Goal: Information Seeking & Learning: Learn about a topic

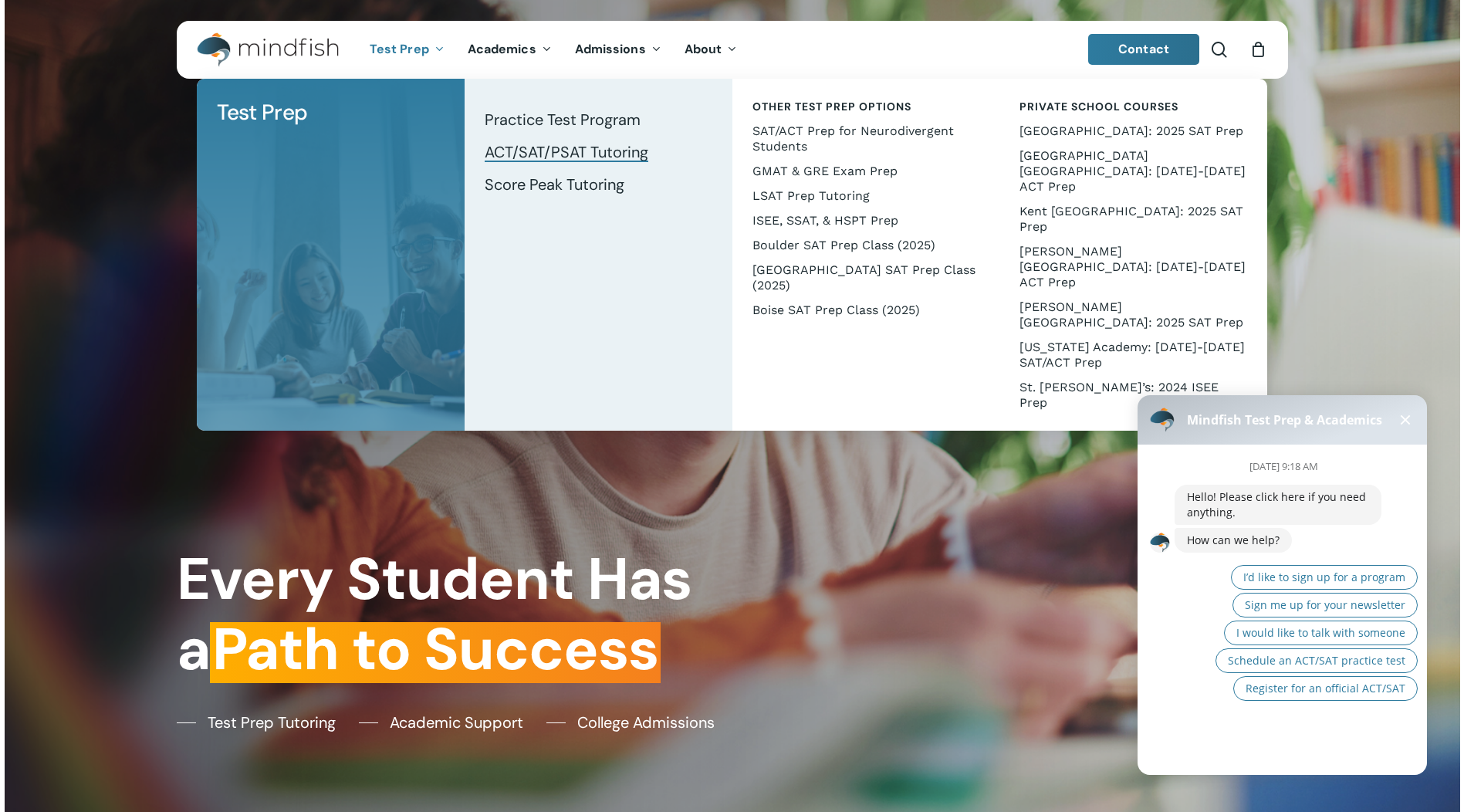
click at [571, 156] on span "ACT/SAT/PSAT Tutoring" at bounding box center [566, 152] width 164 height 20
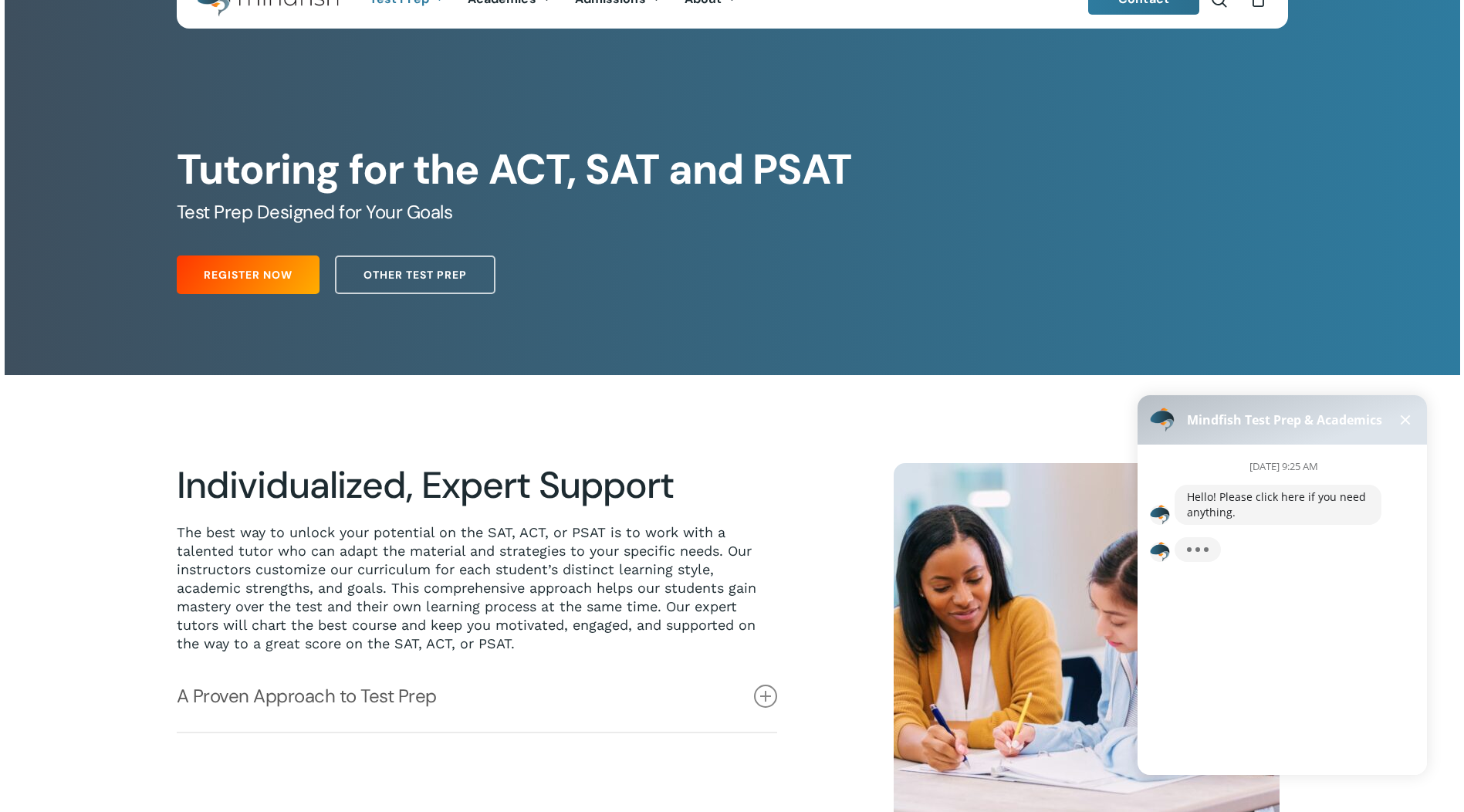
scroll to position [154, 0]
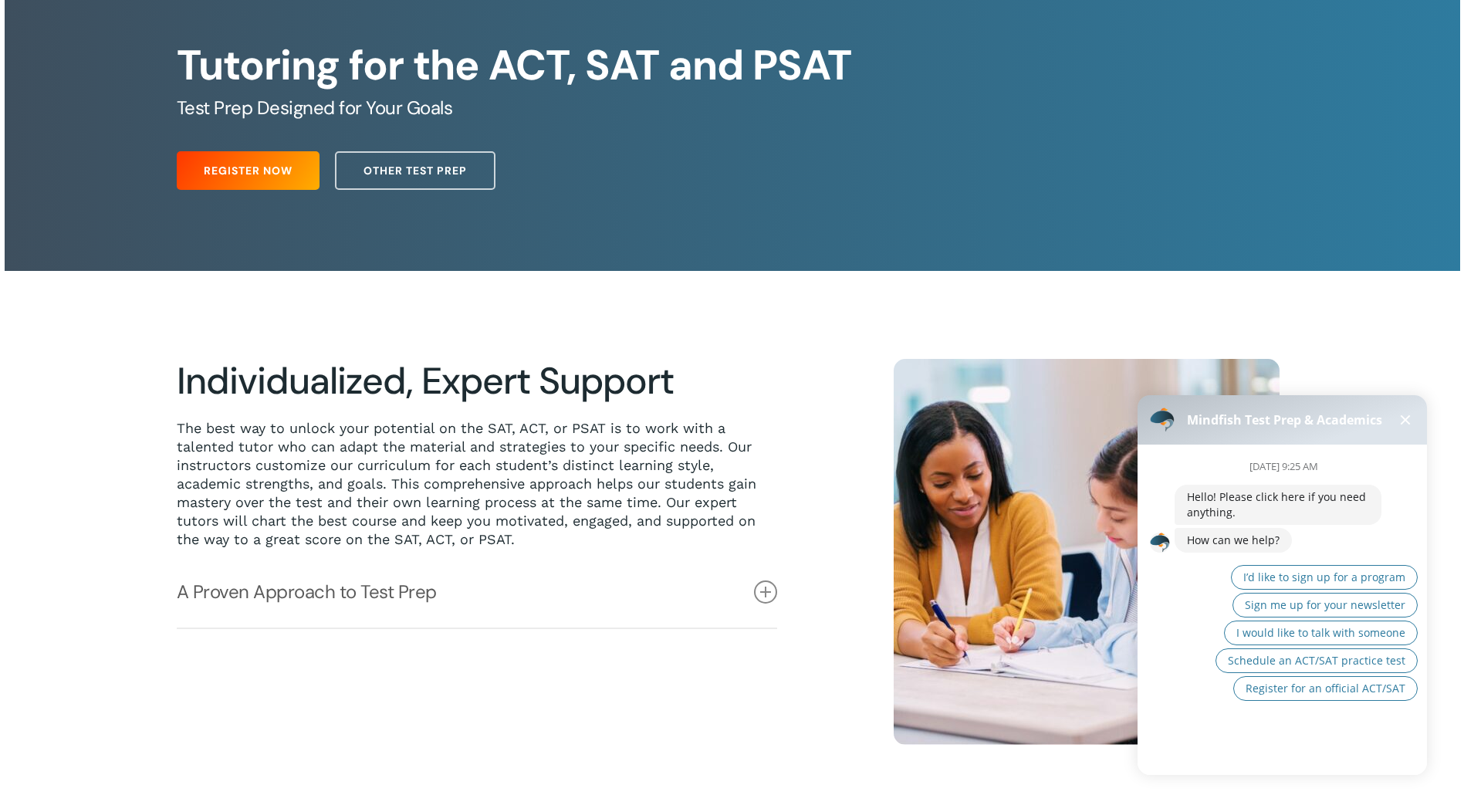
click at [1221, 740] on div "[DATE] 9:25 AM Hello! Please click here if you need anything. How can we help? …" at bounding box center [1289, 604] width 302 height 318
click at [1301, 634] on span "I would like to talk with someone" at bounding box center [1321, 632] width 169 height 14
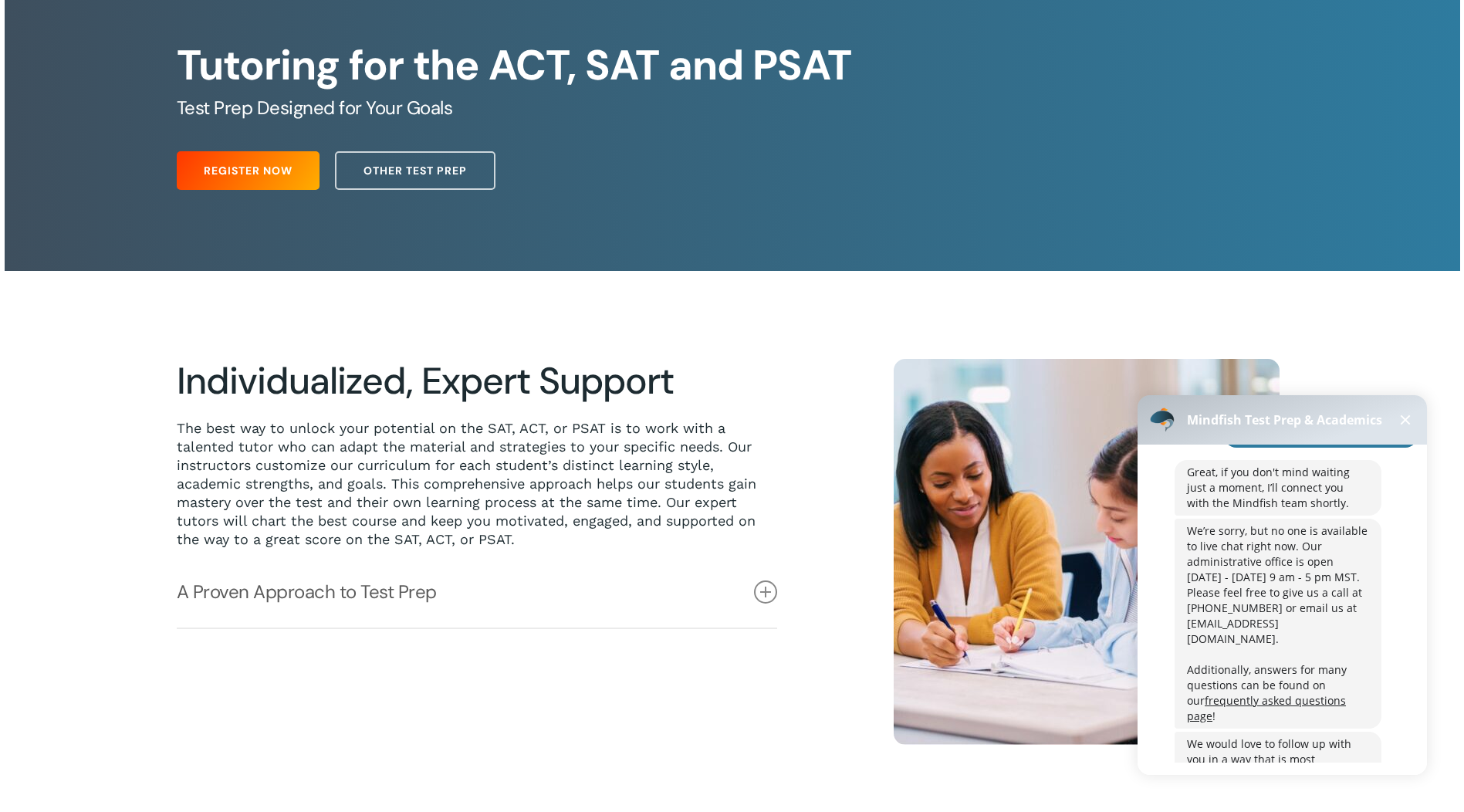
scroll to position [230, 0]
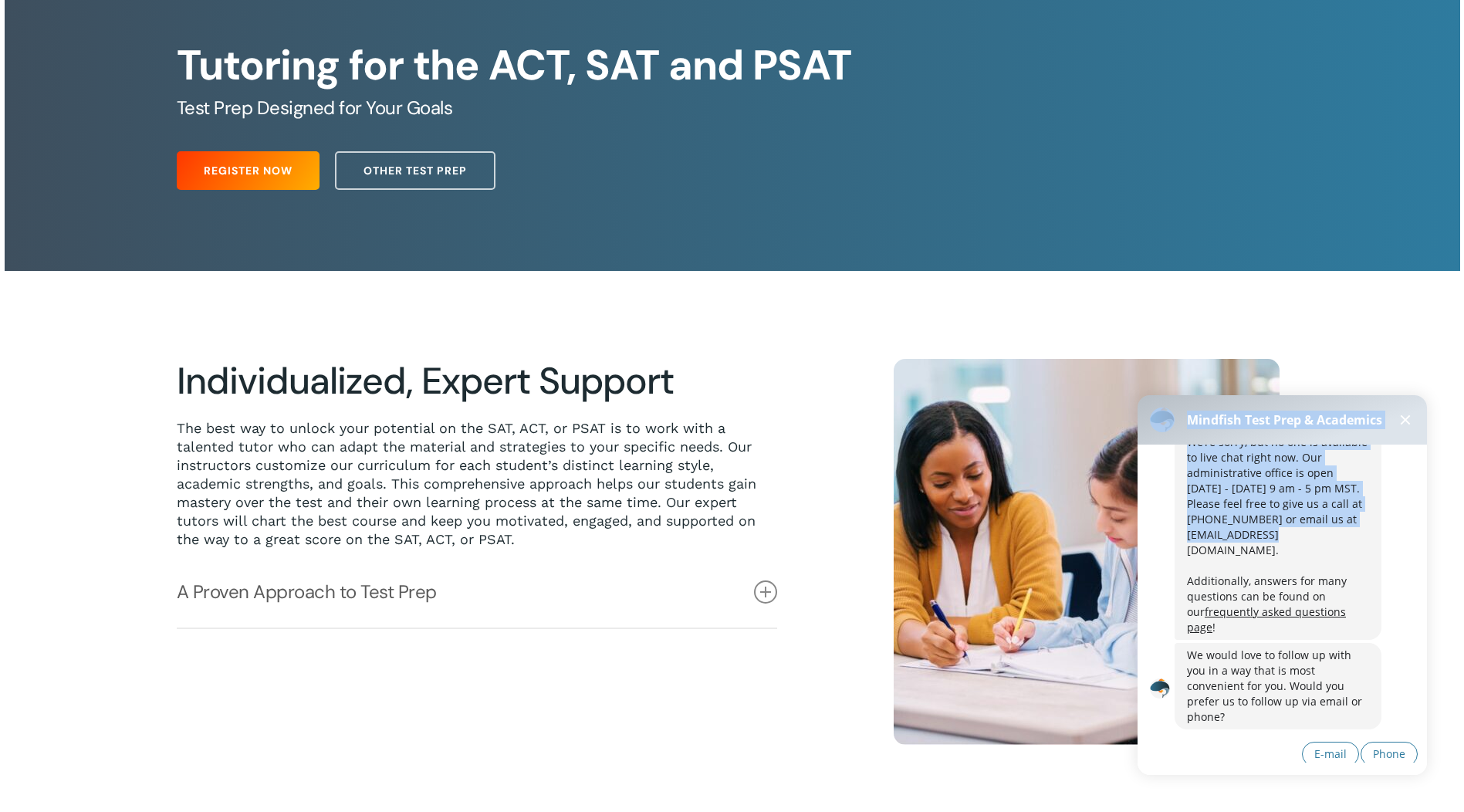
drag, startPoint x: 1283, startPoint y: 532, endPoint x: 1134, endPoint y: 530, distance: 149.0
click at [1134, 530] on body "Mindfish Test Prep & Academics [DATE] 9:26 AM Hello! Please click here if you n…" at bounding box center [1282, 582] width 308 height 405
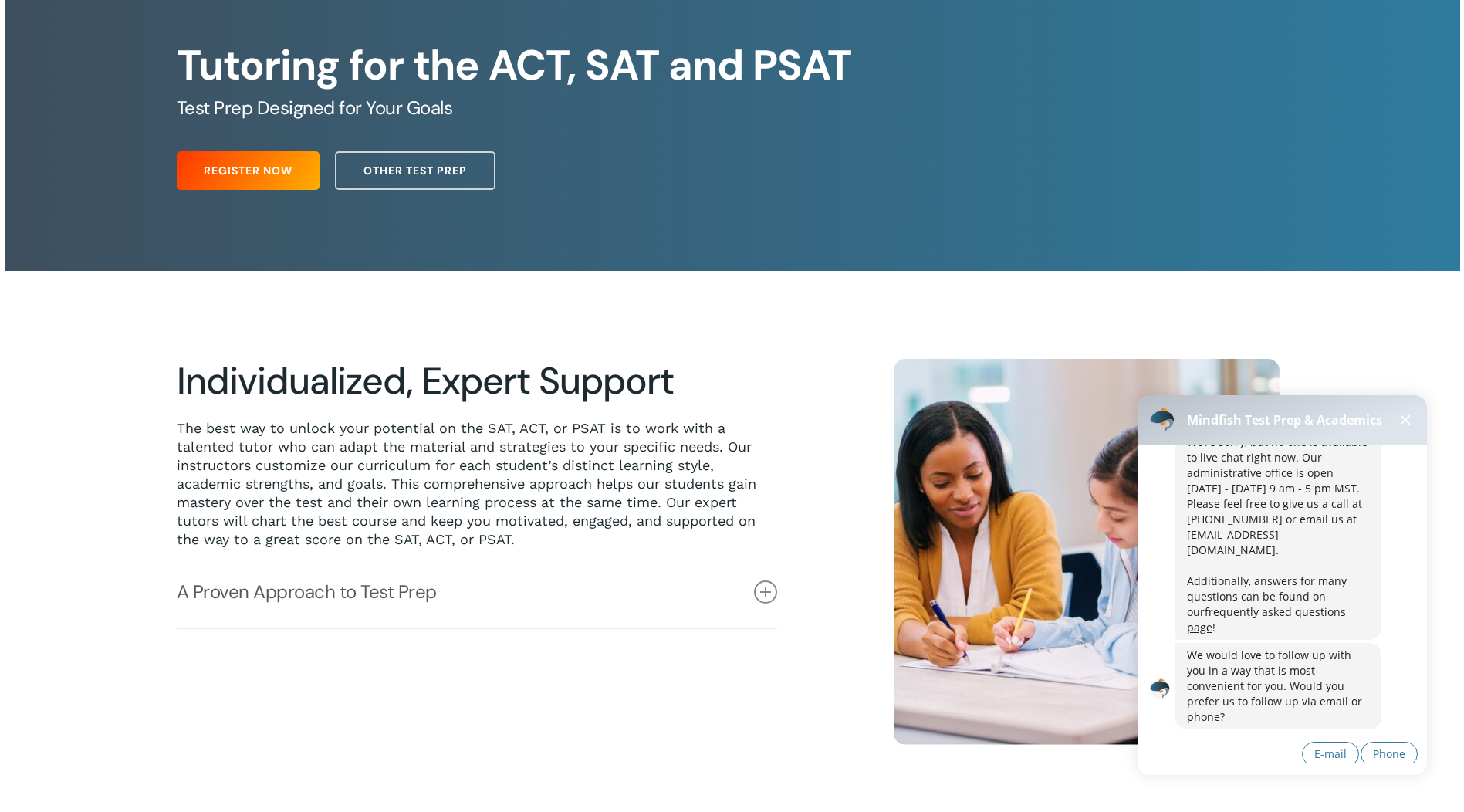
click at [1270, 535] on div "We’re sorry, but no one is available to live chat right now. Our administrative…" at bounding box center [1278, 534] width 182 height 201
drag, startPoint x: 1286, startPoint y: 537, endPoint x: 1158, endPoint y: 534, distance: 128.0
click at [1158, 534] on div "[DATE] 9:26 AM Hello! Please click here if you need anything. How can we help? …" at bounding box center [1289, 604] width 302 height 318
copy div "[EMAIL_ADDRESS][DOMAIN_NAME]"
click at [1268, 604] on link "frequently asked questions page" at bounding box center [1266, 619] width 159 height 30
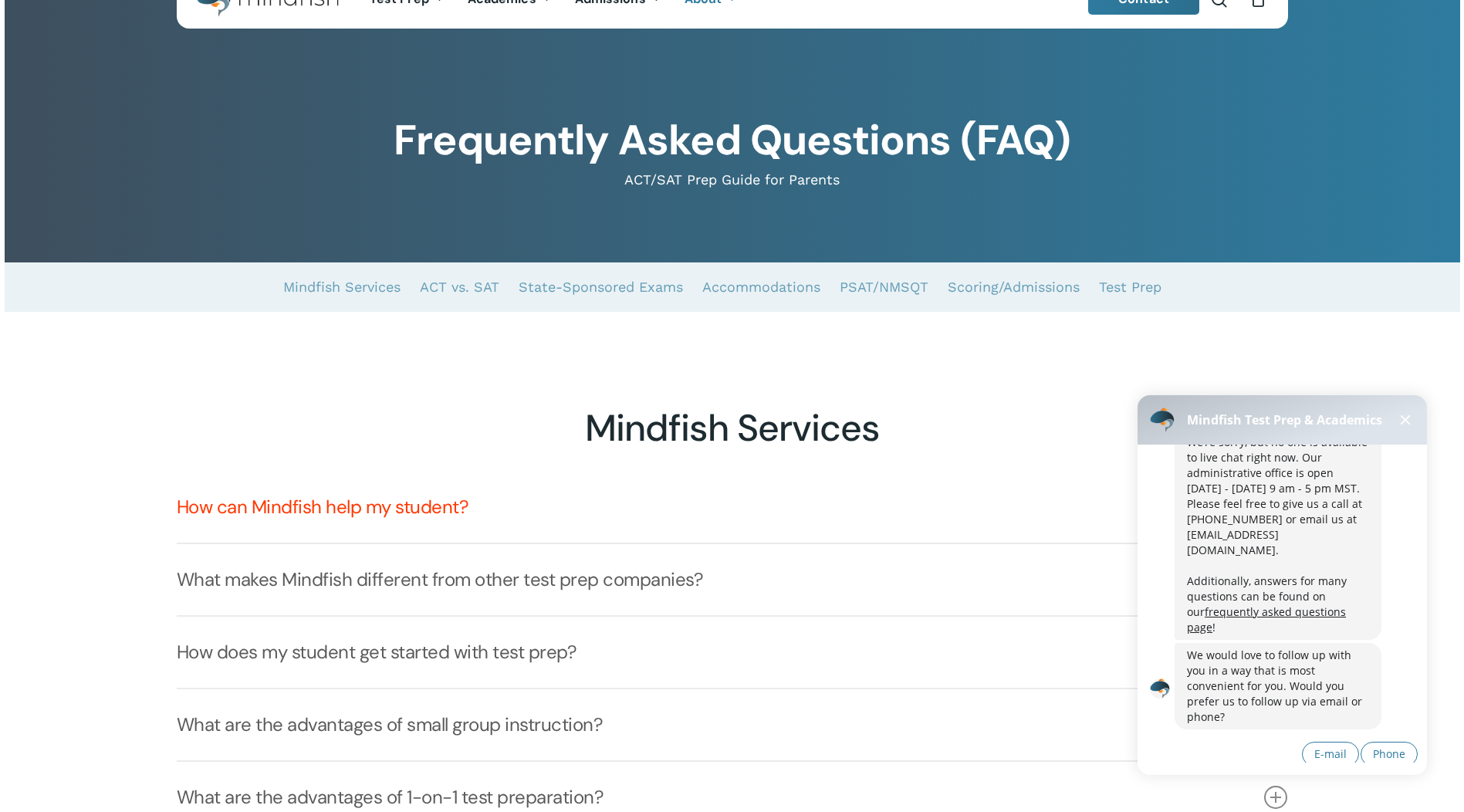
scroll to position [77, 0]
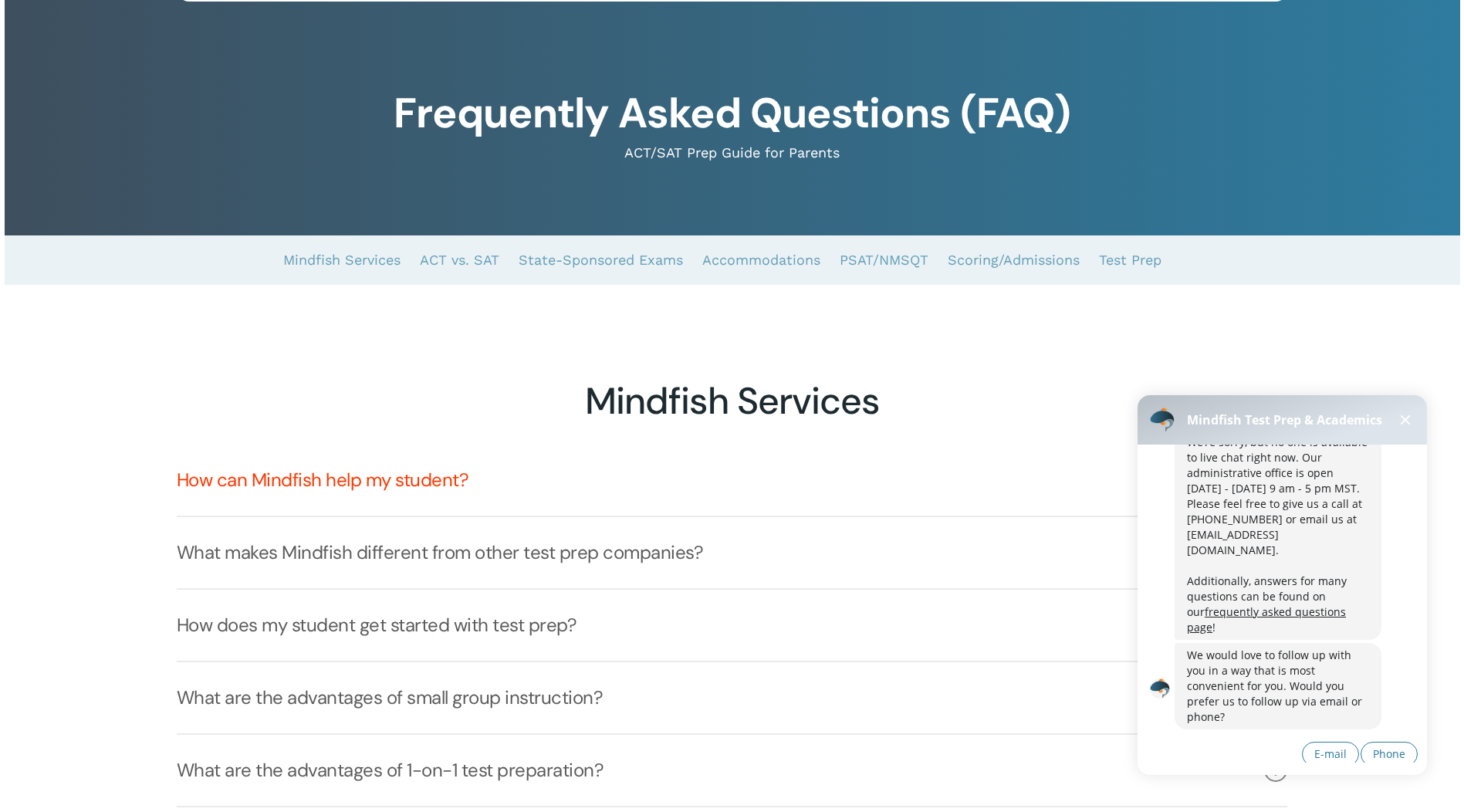
click at [394, 503] on link "How can Mindfish help my student?" at bounding box center [732, 480] width 1110 height 71
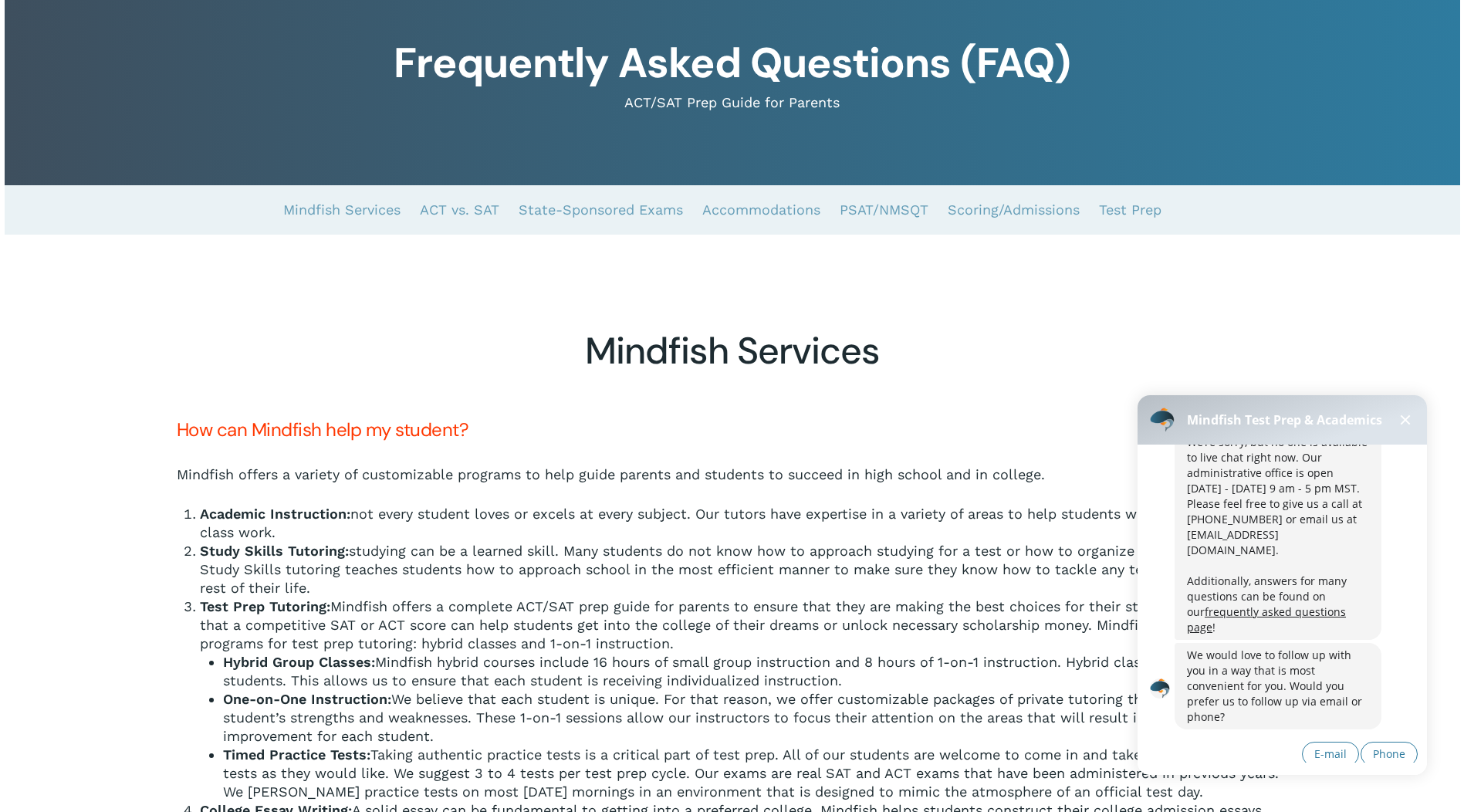
scroll to position [154, 0]
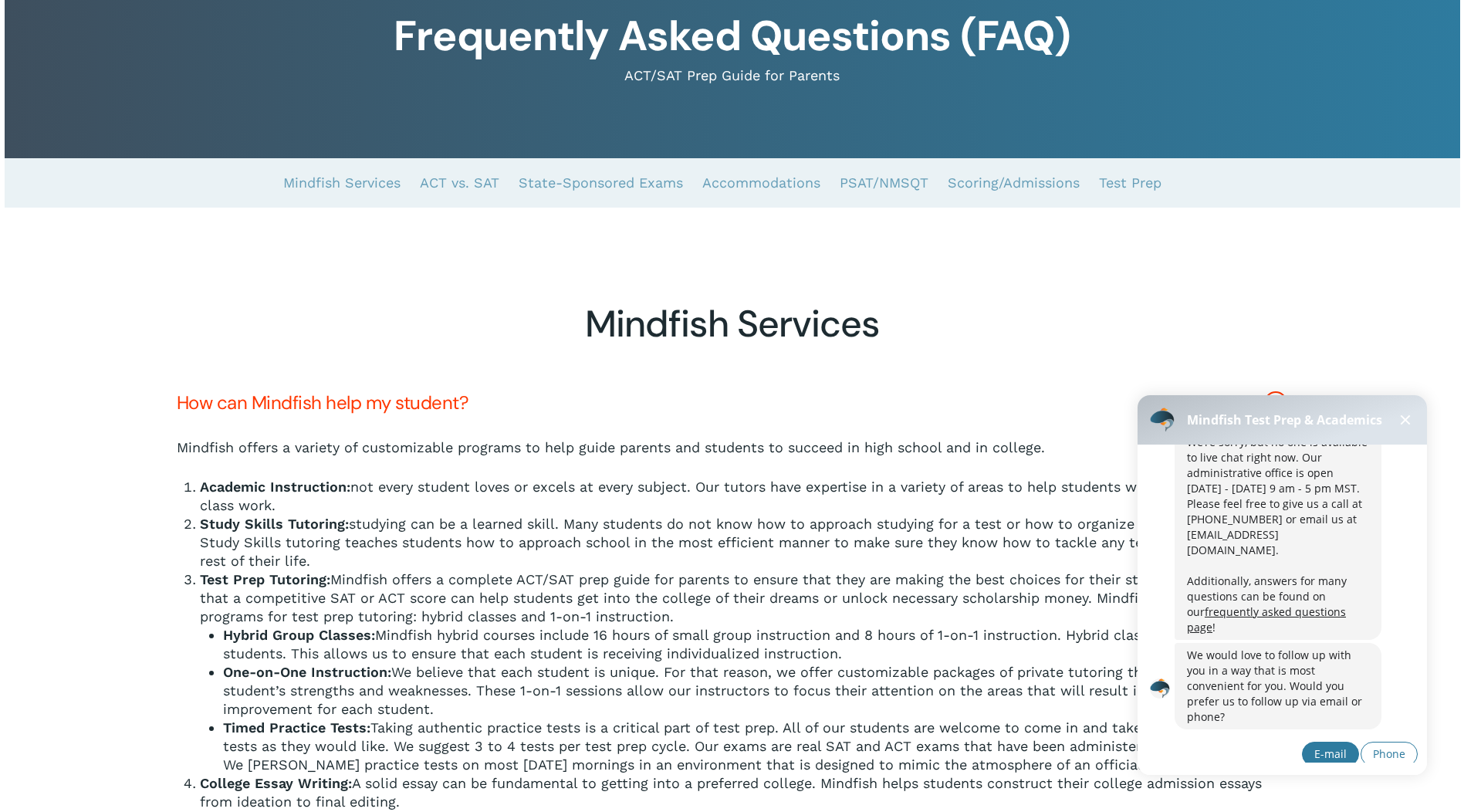
click at [1331, 742] on button "E-mail" at bounding box center [1330, 754] width 57 height 25
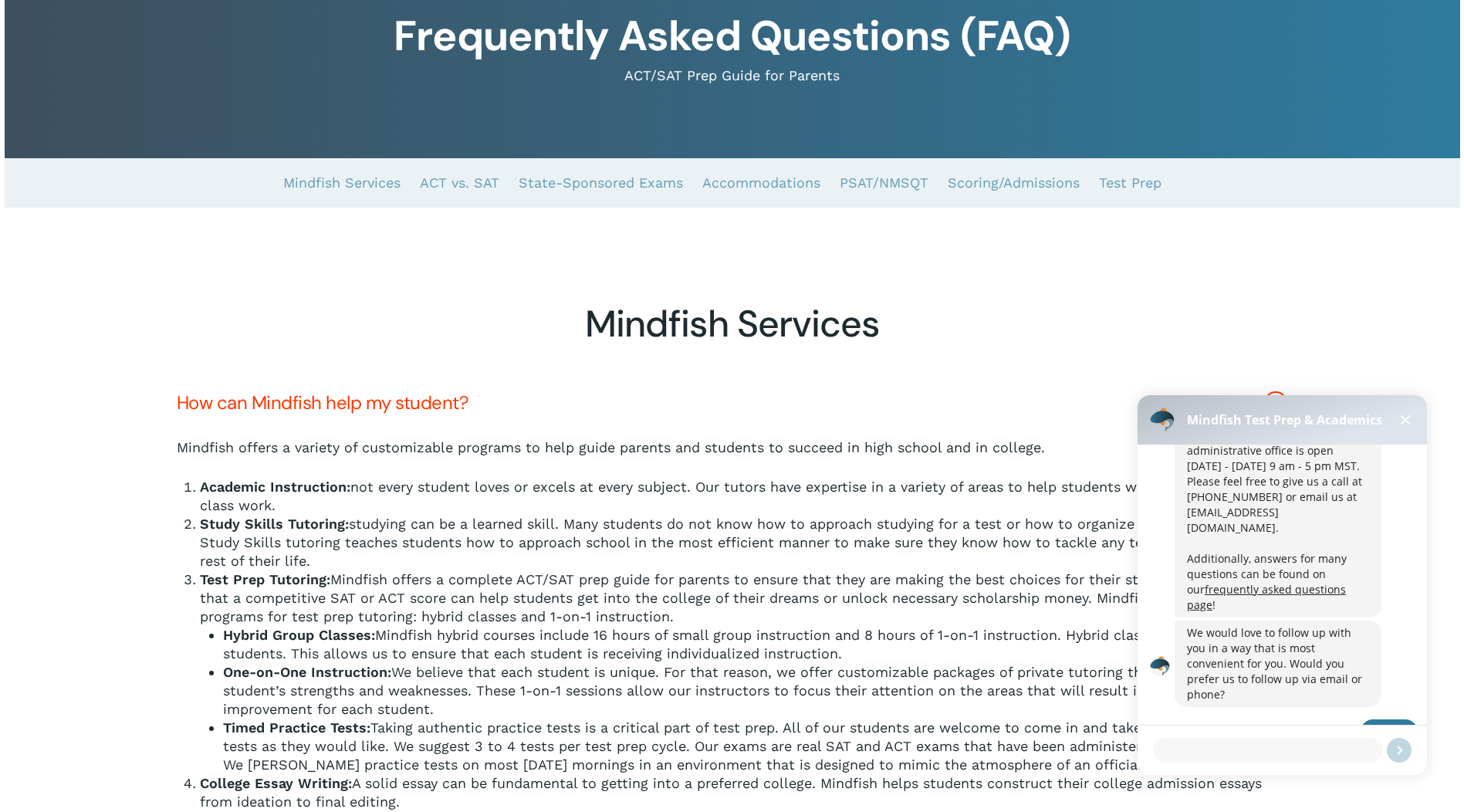
scroll to position [322, 0]
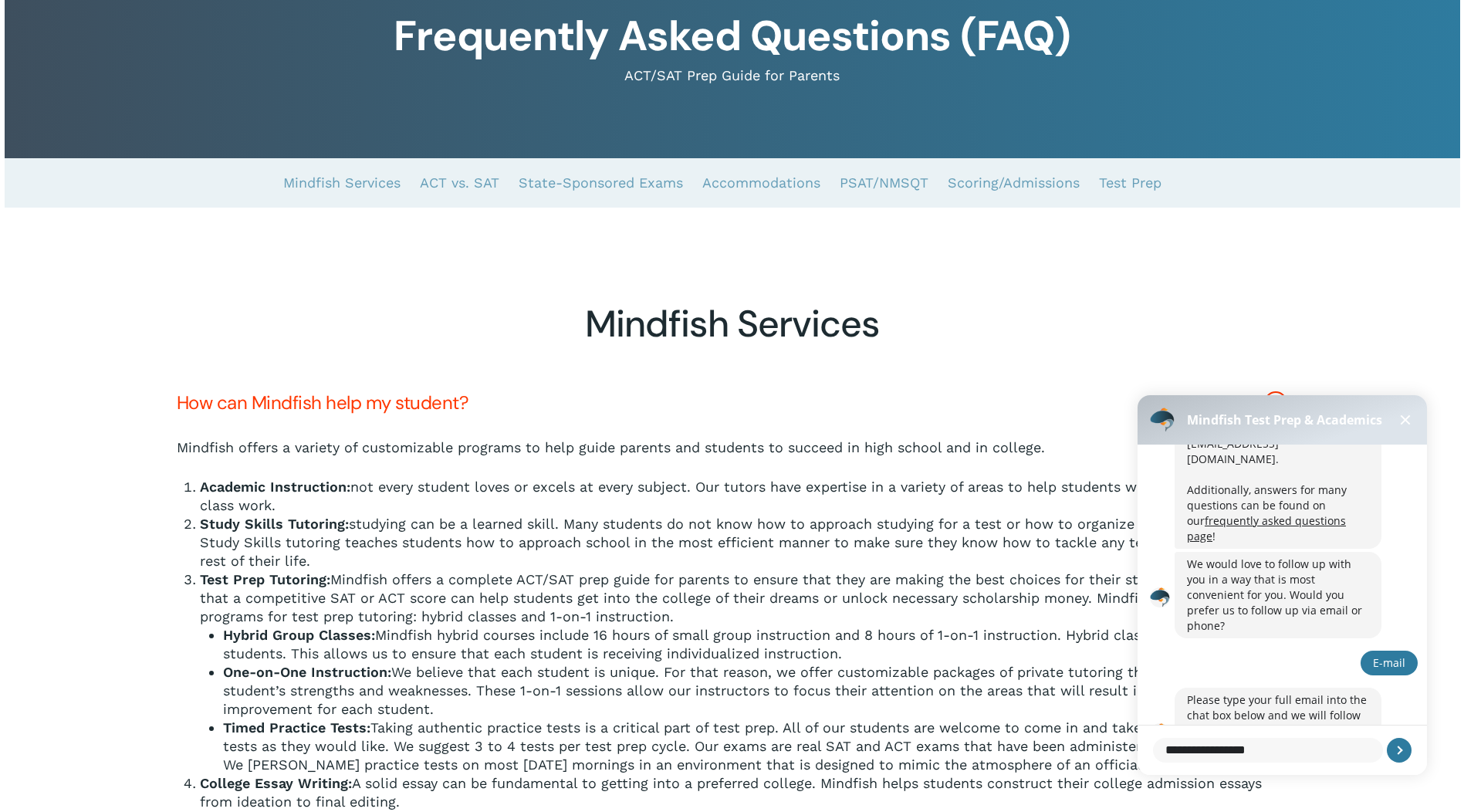
drag, startPoint x: 1287, startPoint y: 756, endPoint x: 1149, endPoint y: 752, distance: 138.1
click at [1149, 752] on div "**********" at bounding box center [1282, 744] width 290 height 37
type textarea "**********"
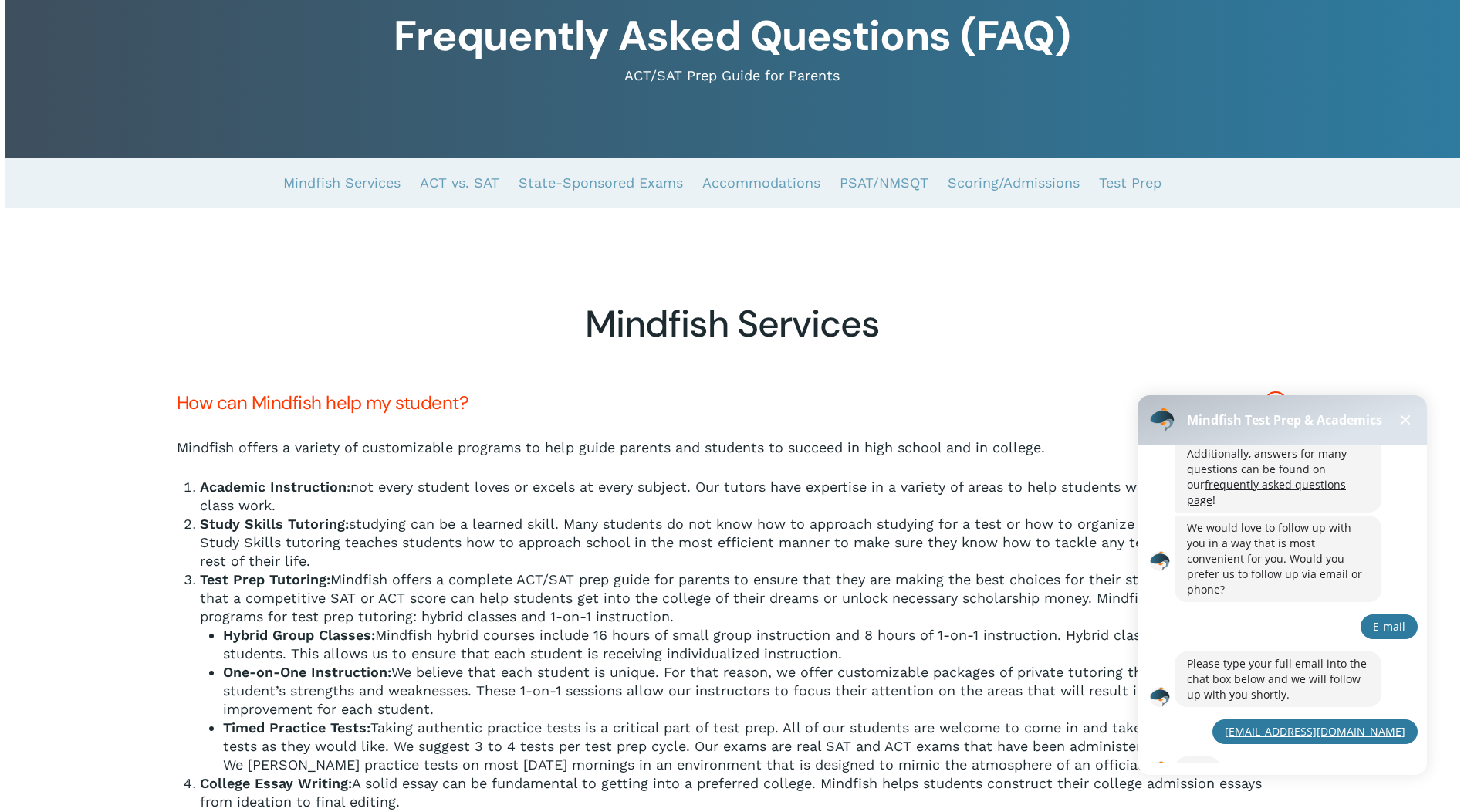
click at [1408, 416] on span at bounding box center [1406, 420] width 10 height 10
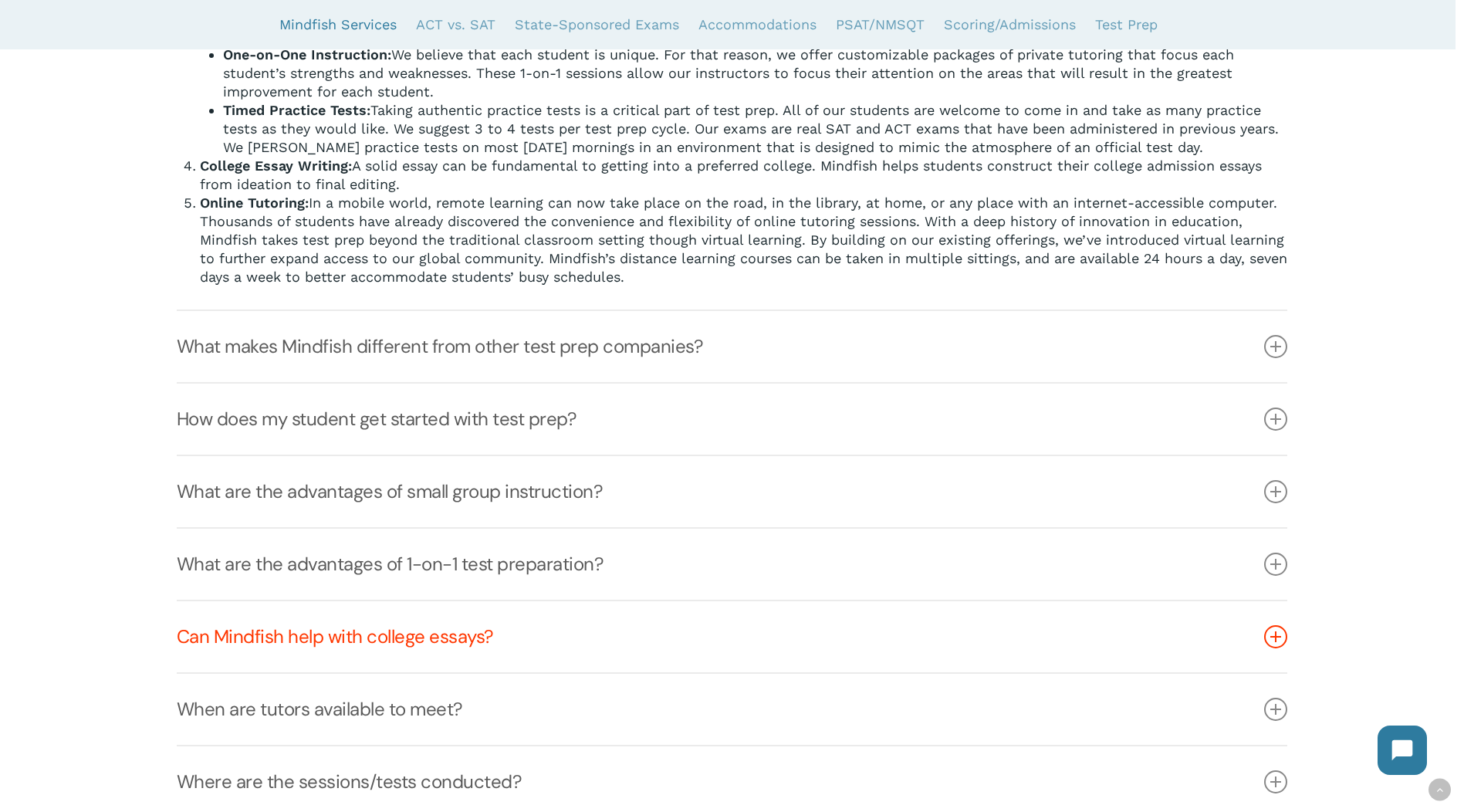
scroll to position [849, 0]
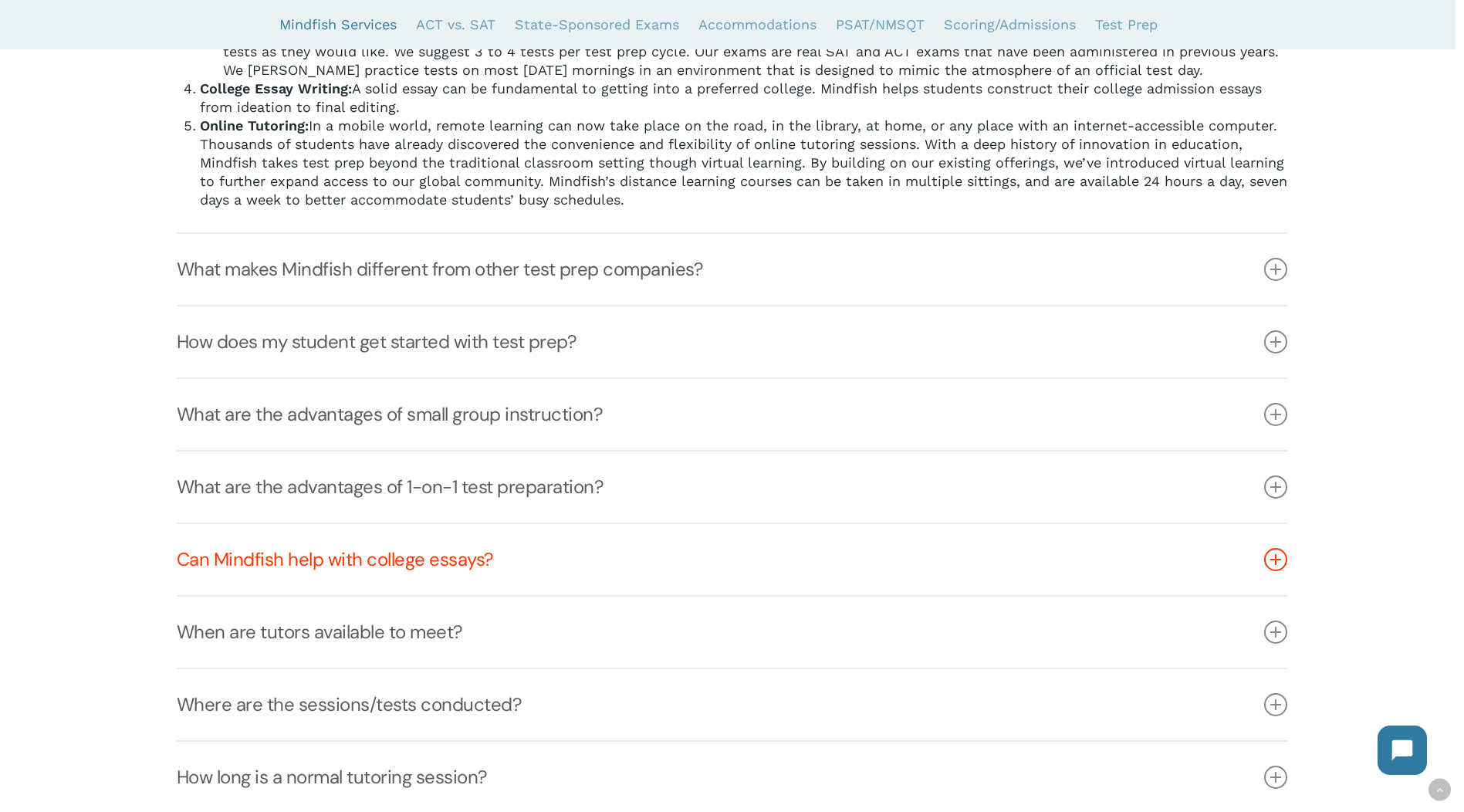
click at [335, 569] on link "Can Mindfish help with college essays?" at bounding box center [732, 559] width 1110 height 71
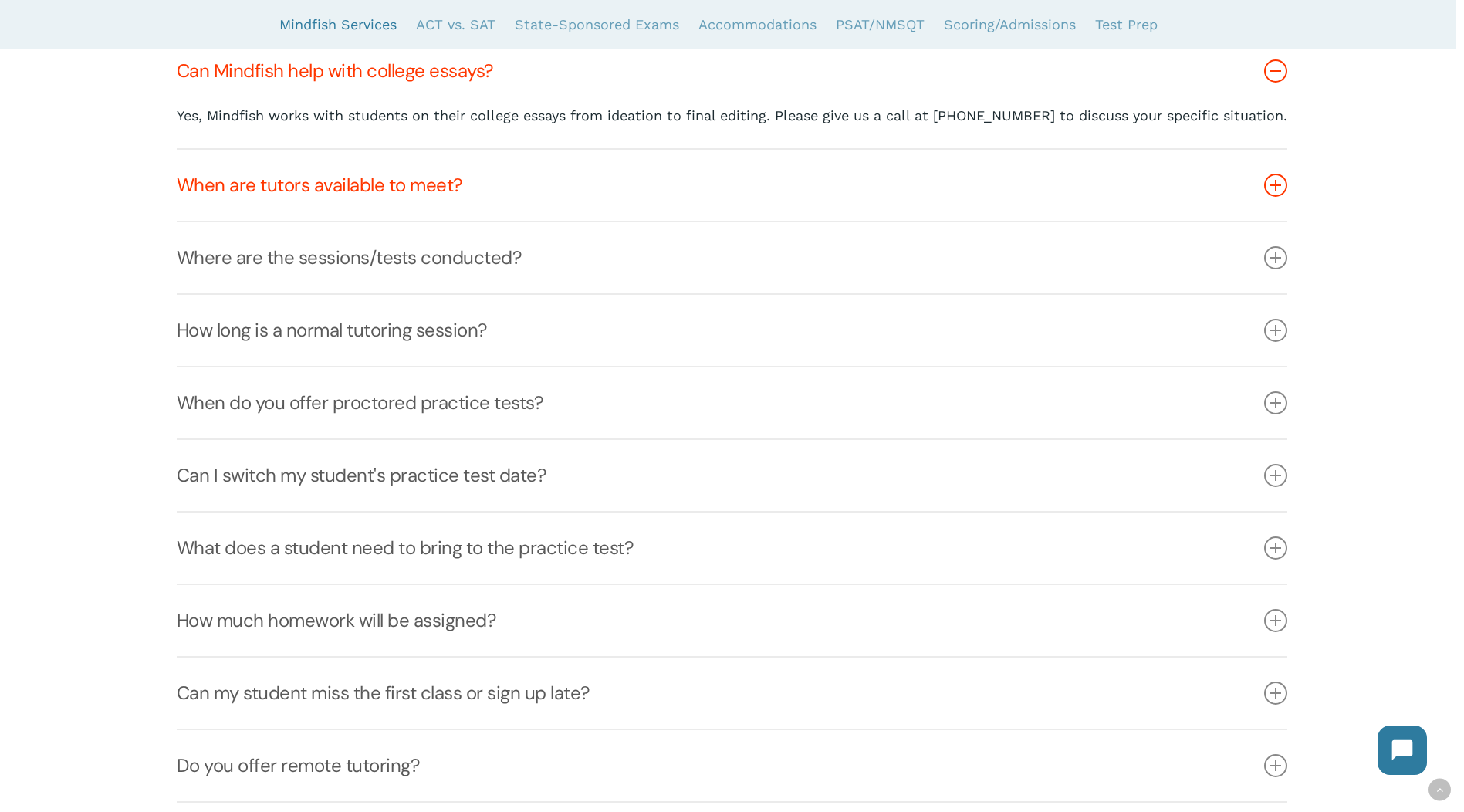
click at [335, 206] on link "When are tutors available to meet?" at bounding box center [732, 185] width 1110 height 71
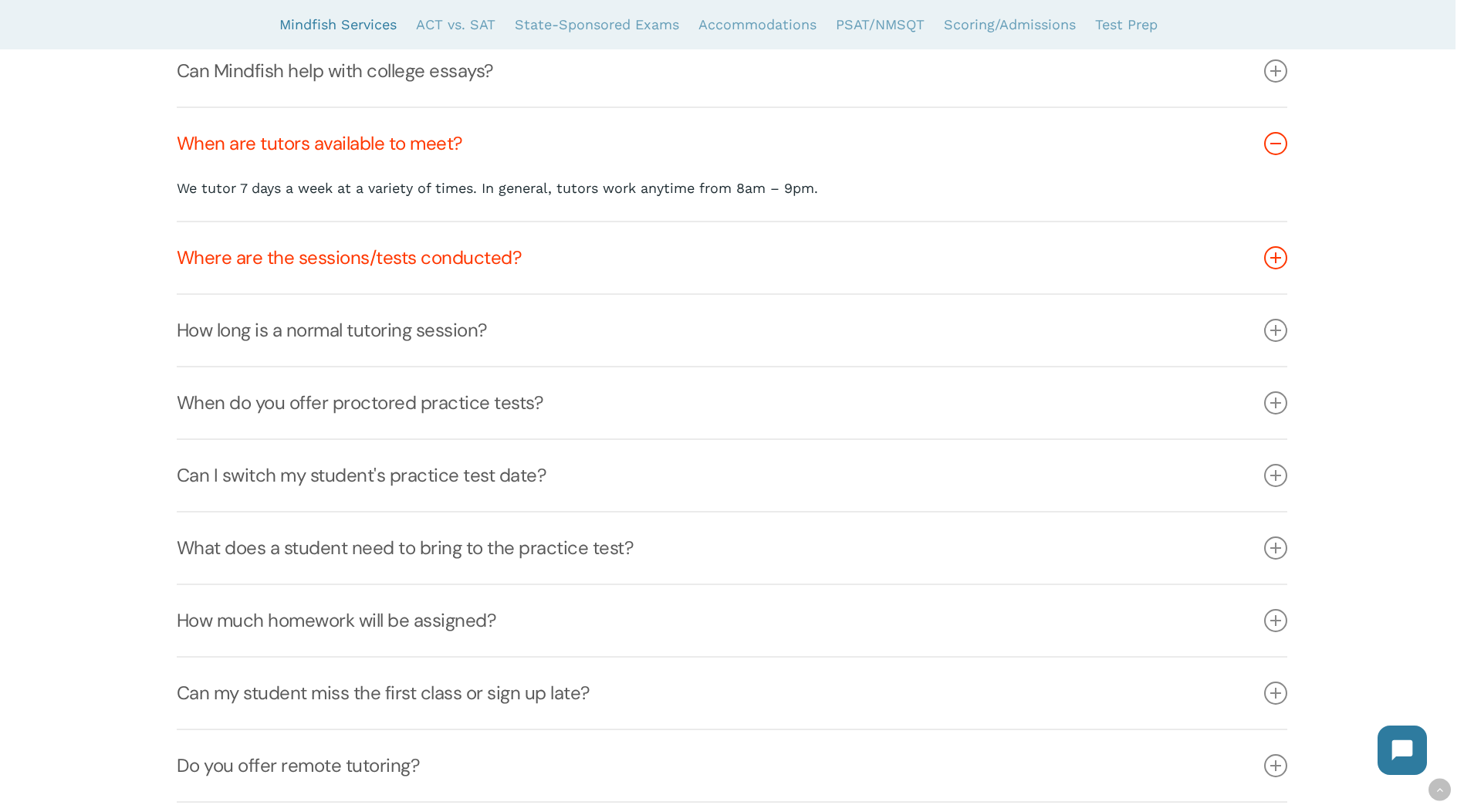
click at [306, 250] on link "Where are the sessions/tests conducted?" at bounding box center [732, 258] width 1110 height 71
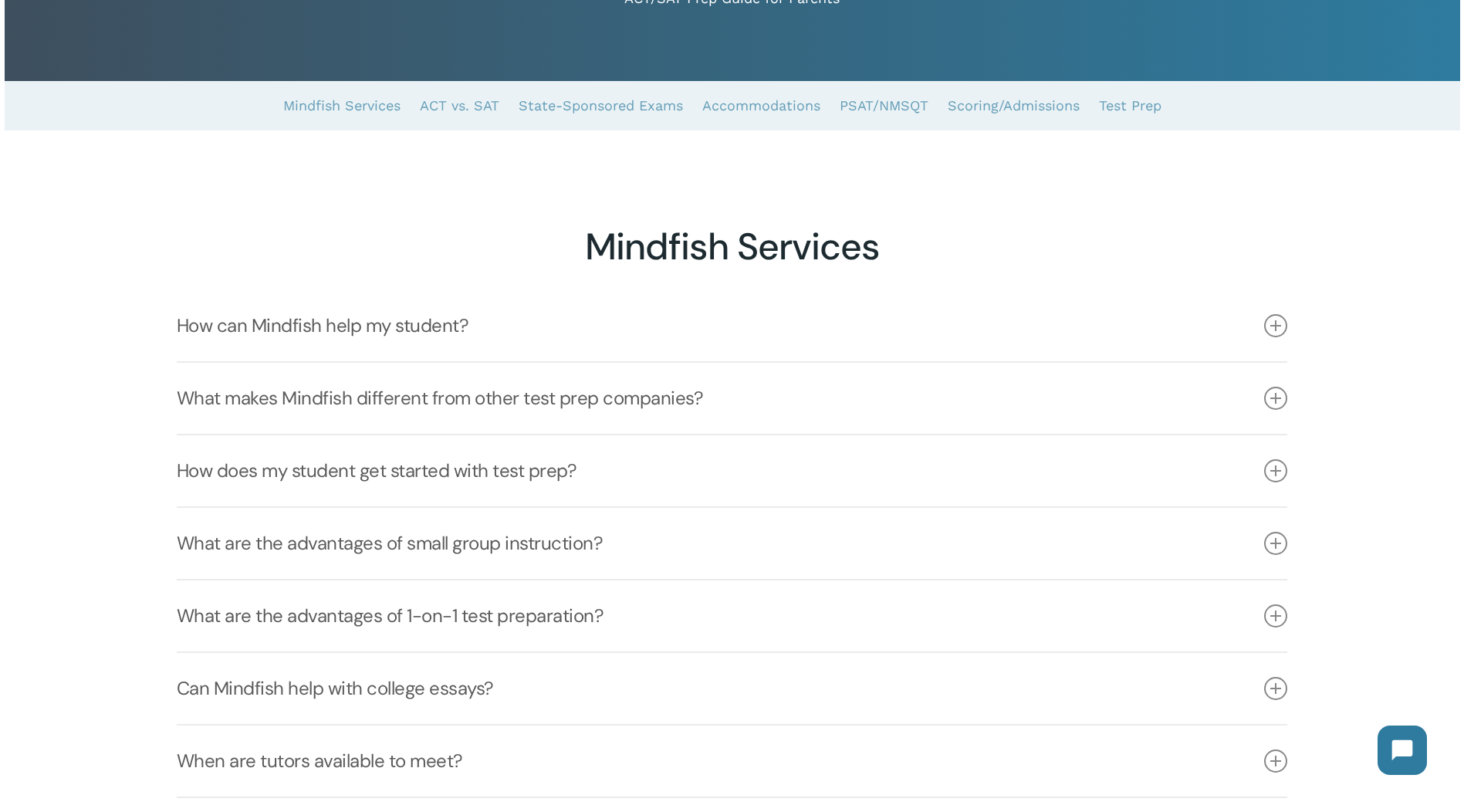
scroll to position [0, 0]
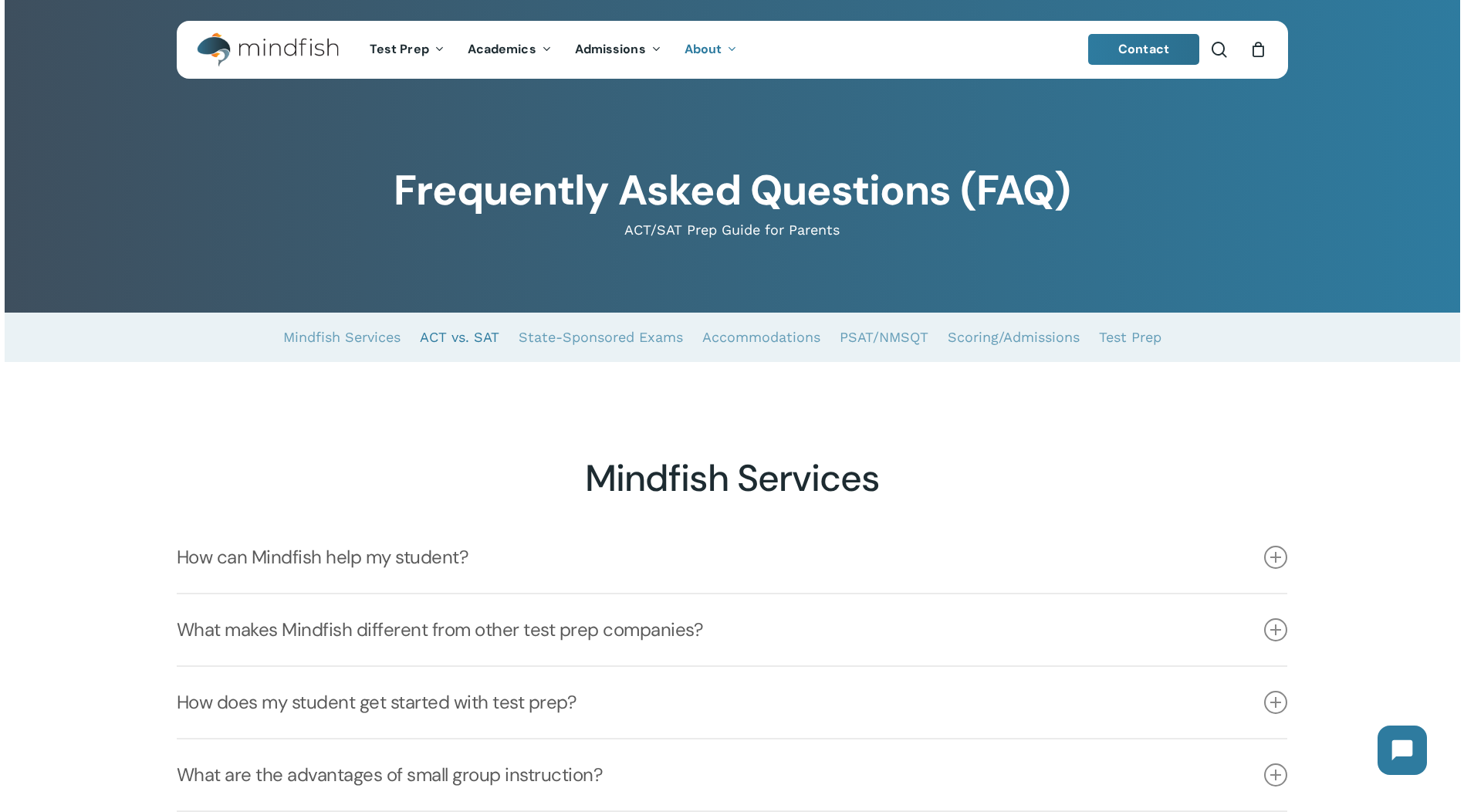
click at [452, 335] on link "ACT vs. SAT" at bounding box center [459, 338] width 79 height 50
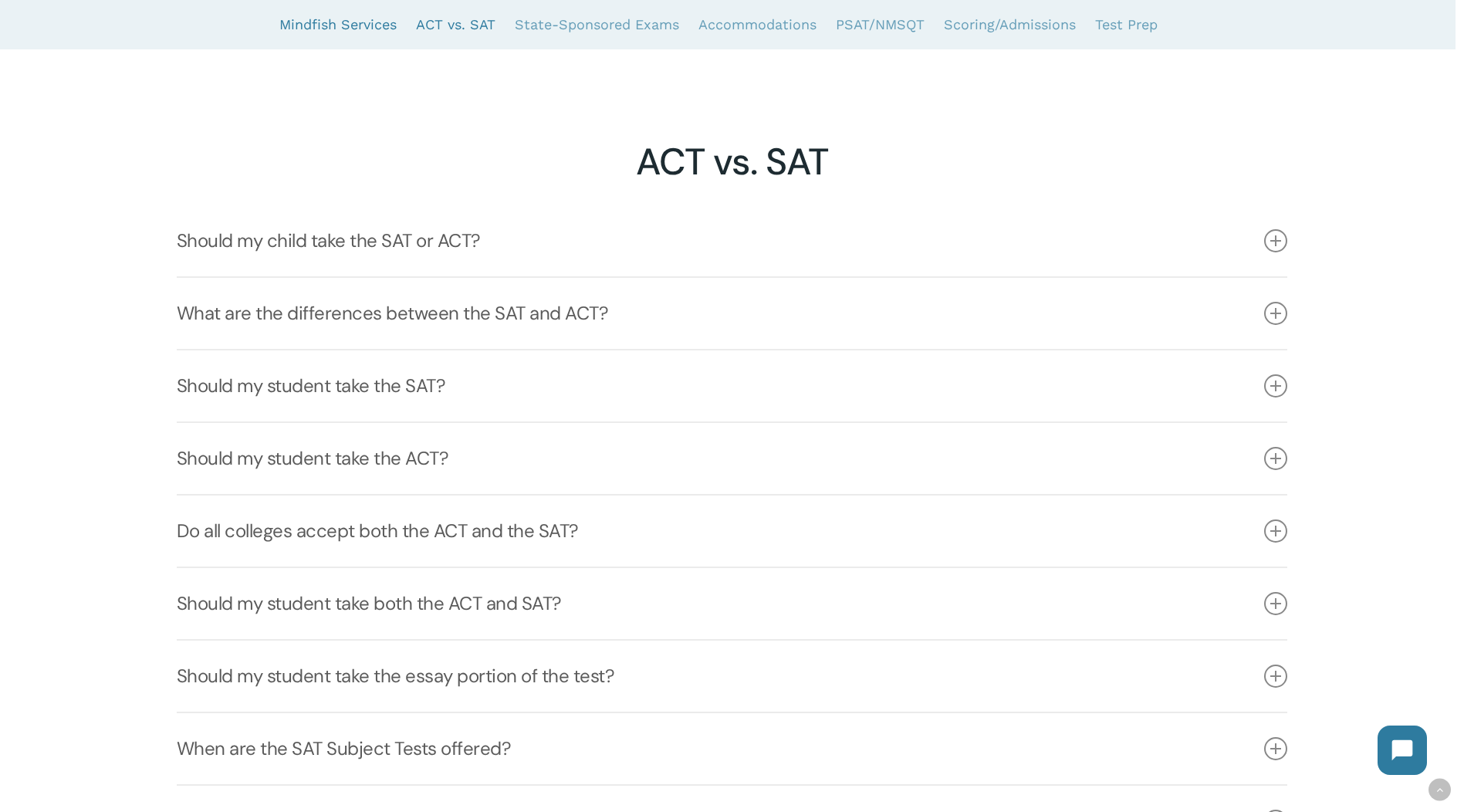
scroll to position [2277, 0]
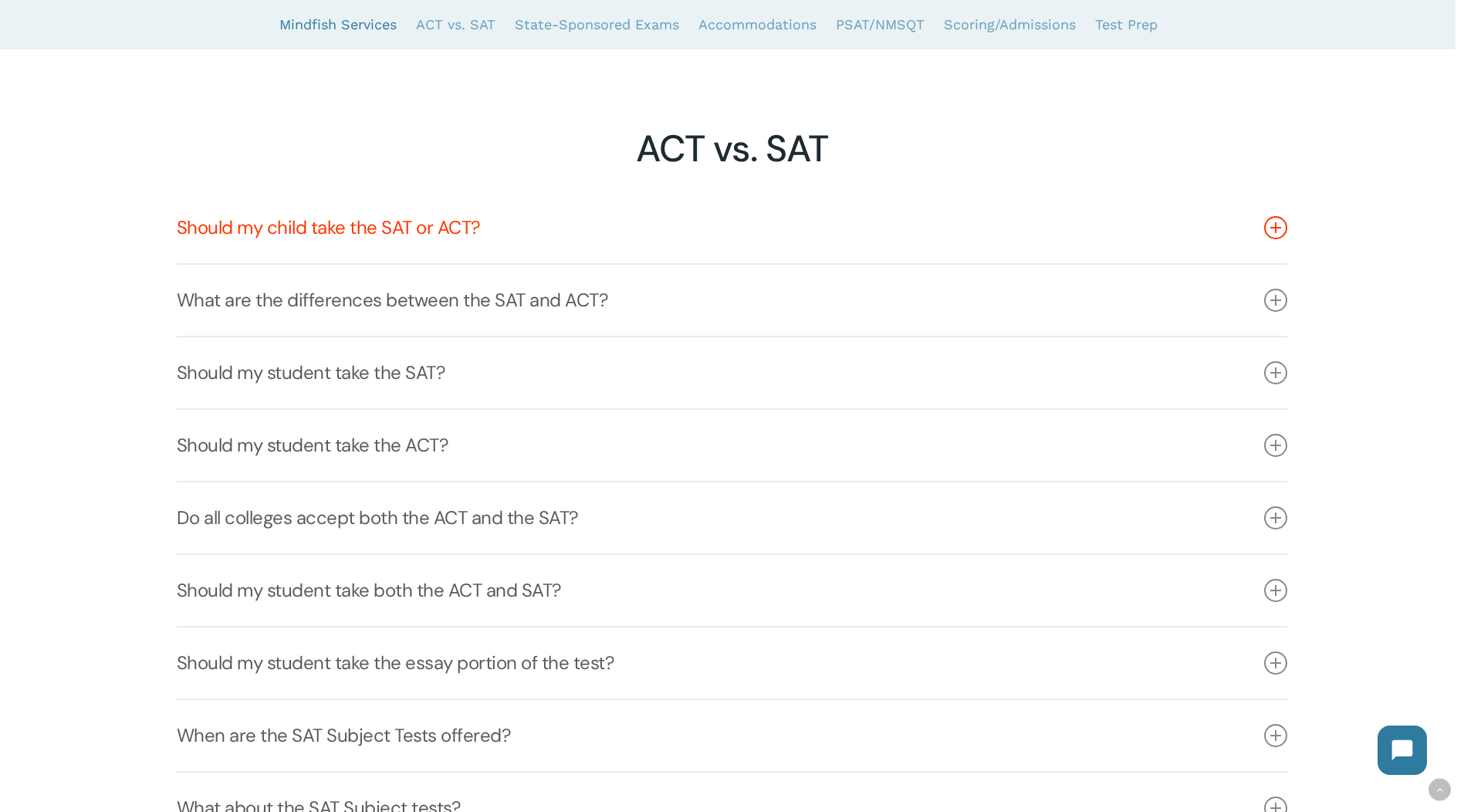
click at [360, 263] on link "Should my child take the SAT or ACT?" at bounding box center [732, 227] width 1110 height 71
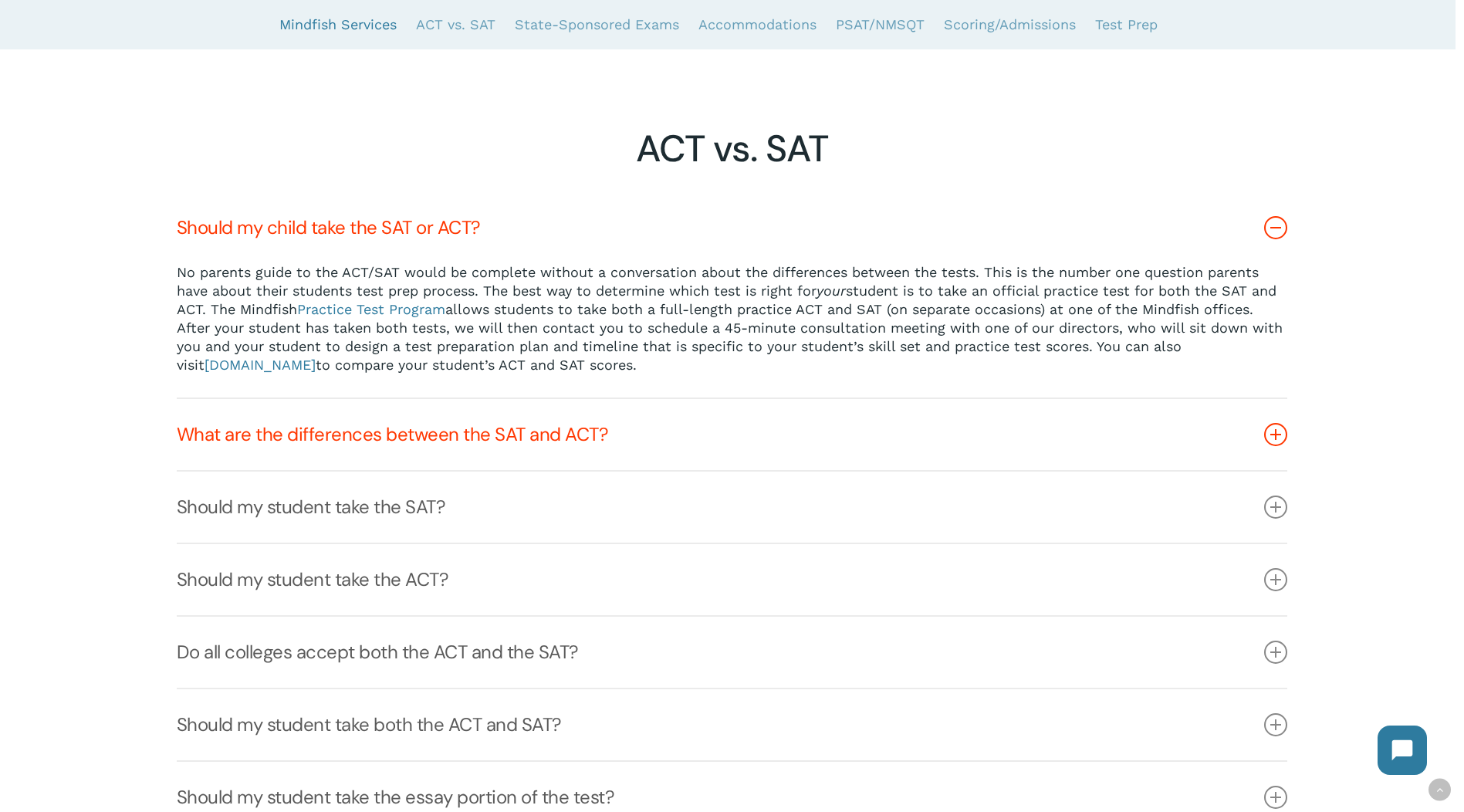
click at [363, 470] on link "What are the differences between the SAT and ACT?" at bounding box center [732, 434] width 1110 height 71
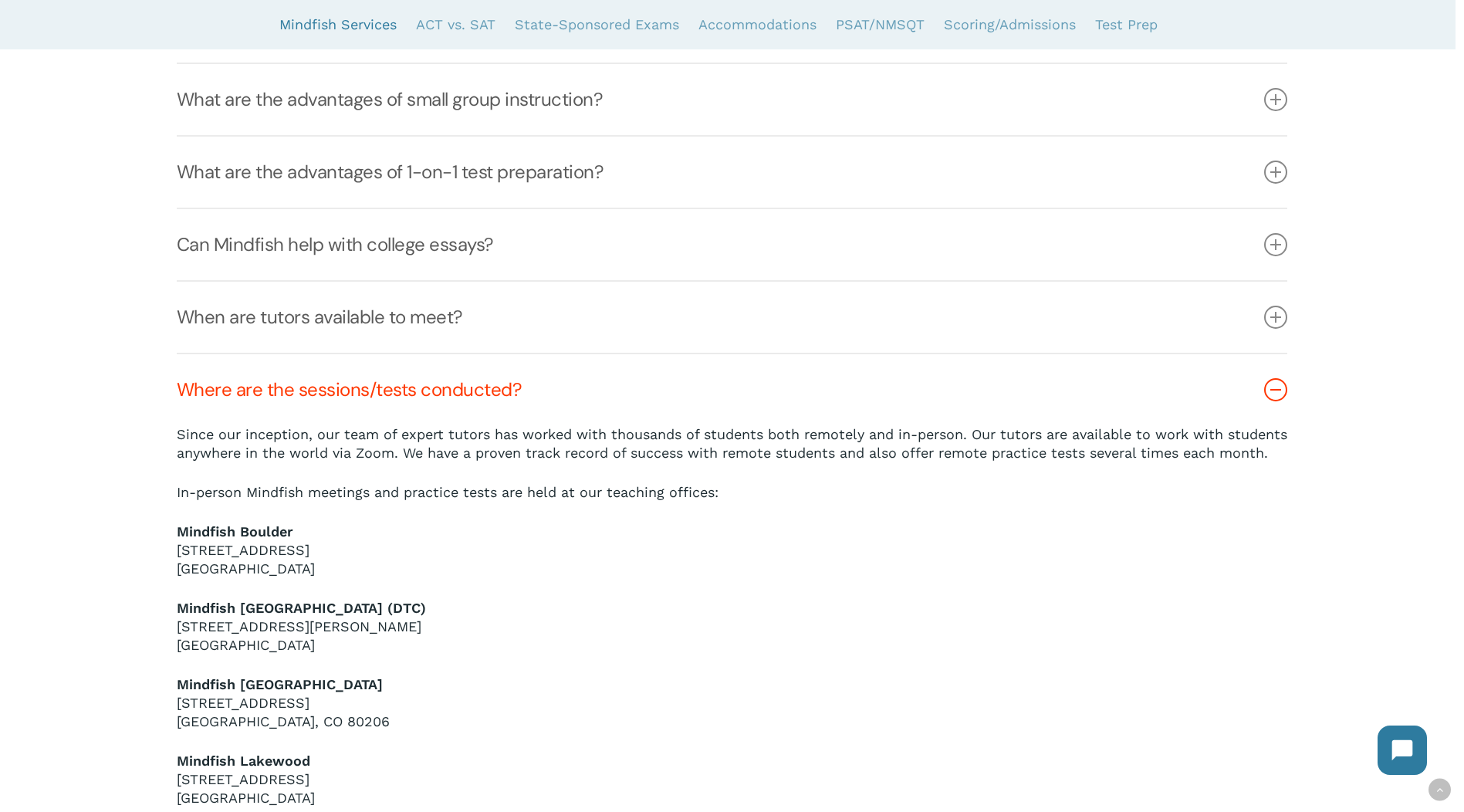
scroll to position [810, 0]
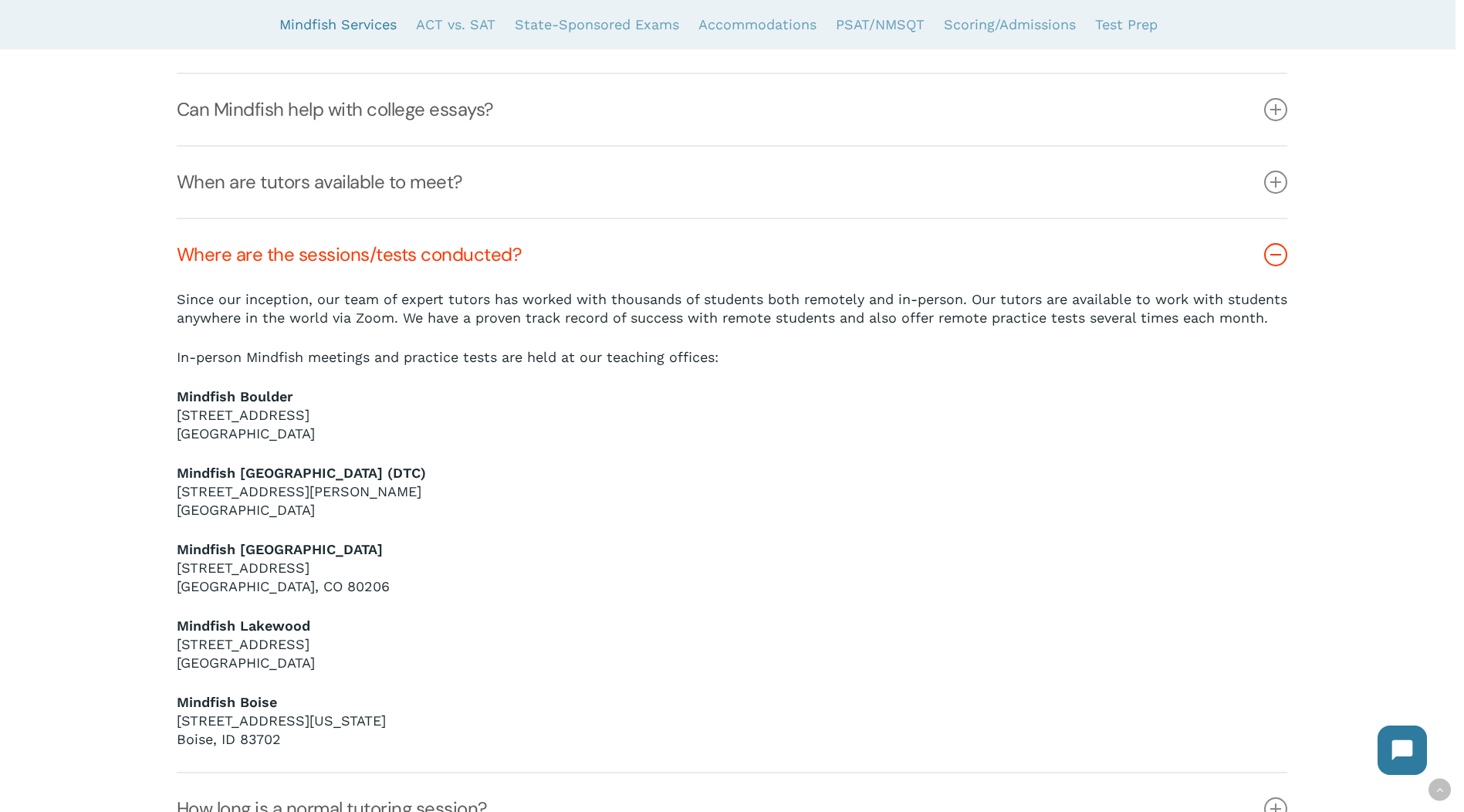
click at [318, 603] on p "Mindfish Denver 1633 Fillmore St. #412 Denver, CO 80206" at bounding box center [732, 578] width 1110 height 77
click at [358, 529] on p "Mindfish Denver Tech Center (DTC) 7950 E. Prentice Ave. #203 Greenwood Village,…" at bounding box center [732, 502] width 1110 height 77
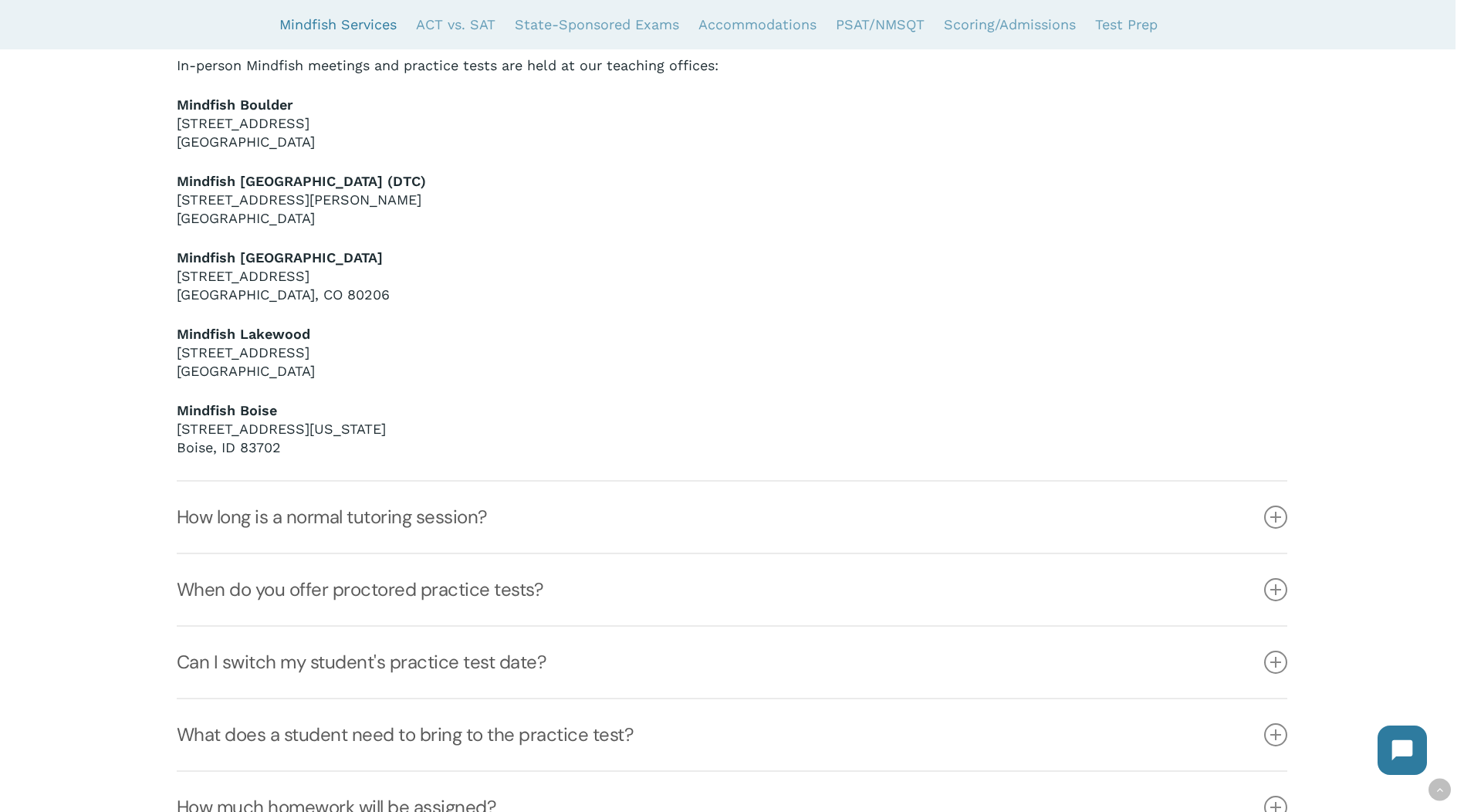
scroll to position [1196, 0]
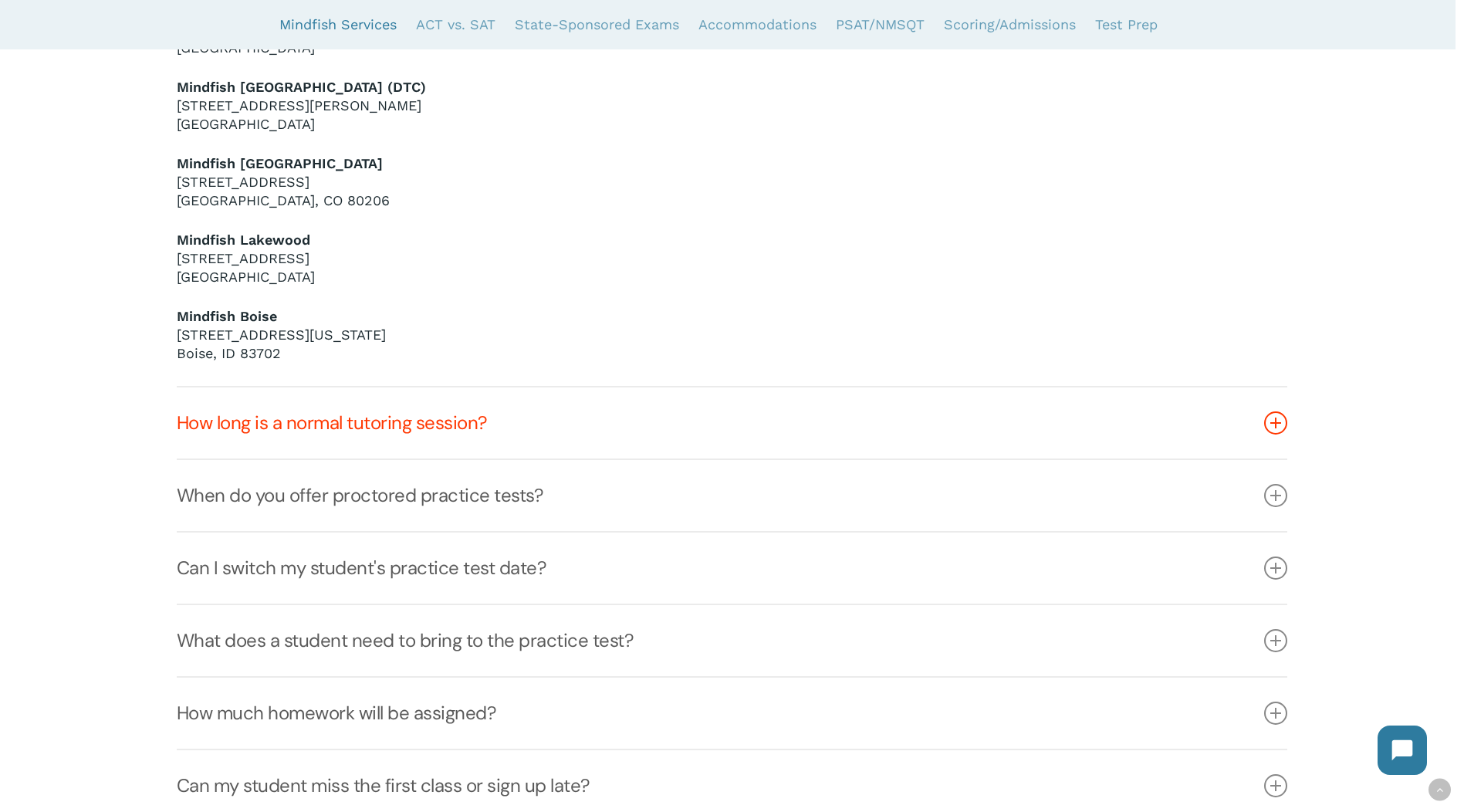
click at [418, 458] on link "How long is a normal tutoring session?" at bounding box center [732, 422] width 1110 height 71
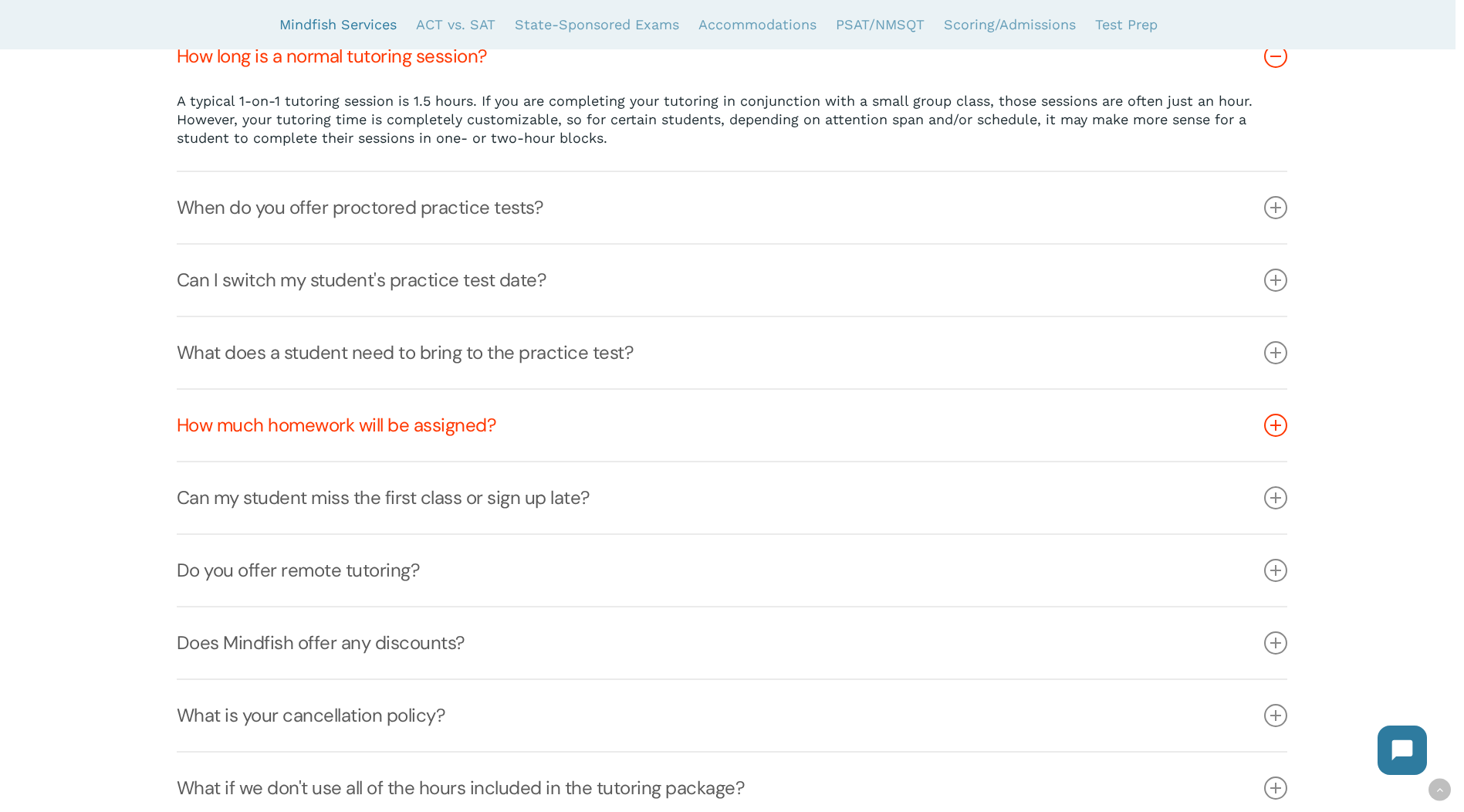
scroll to position [1158, 0]
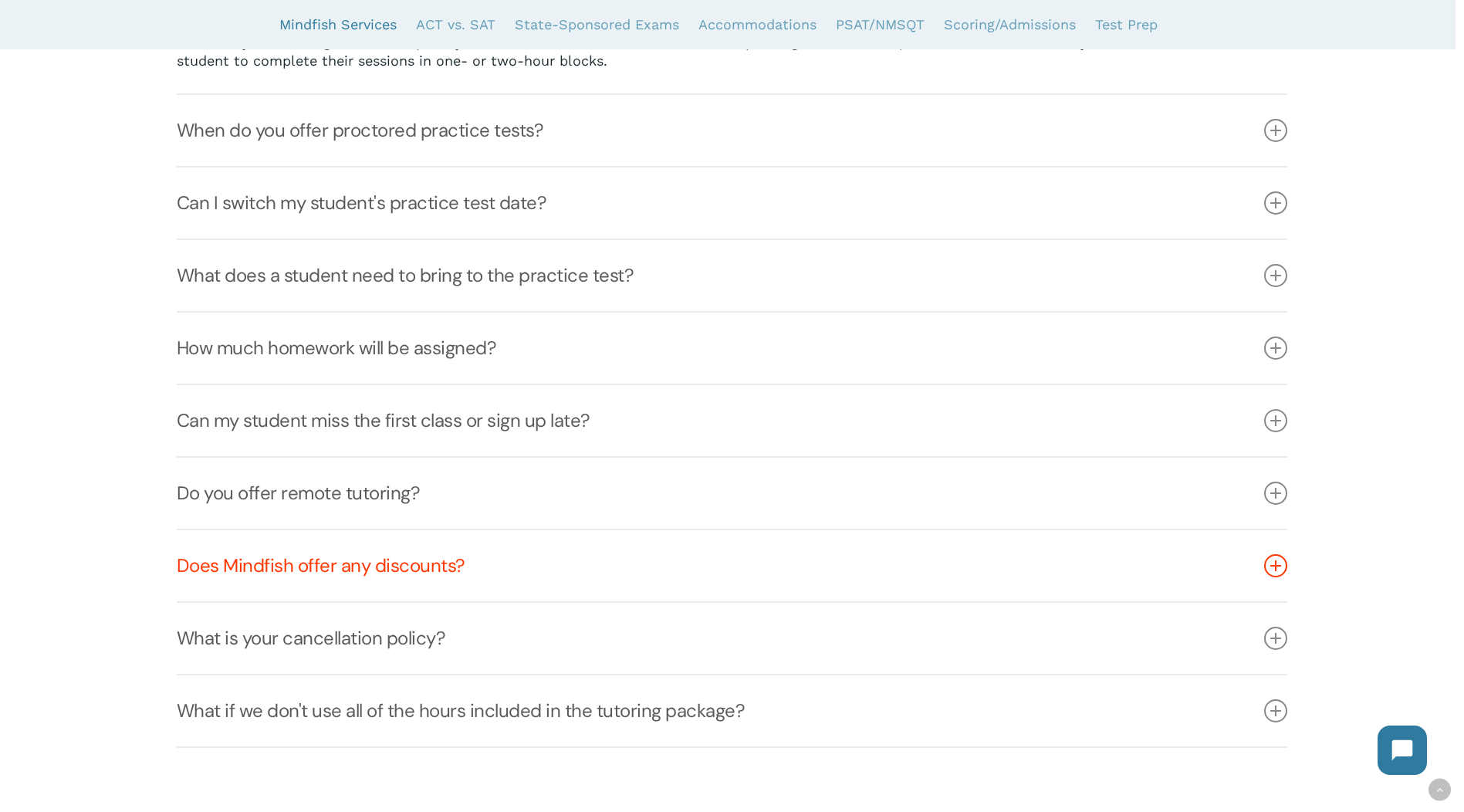
click at [393, 582] on link "Does Mindfish offer any discounts?" at bounding box center [732, 566] width 1110 height 71
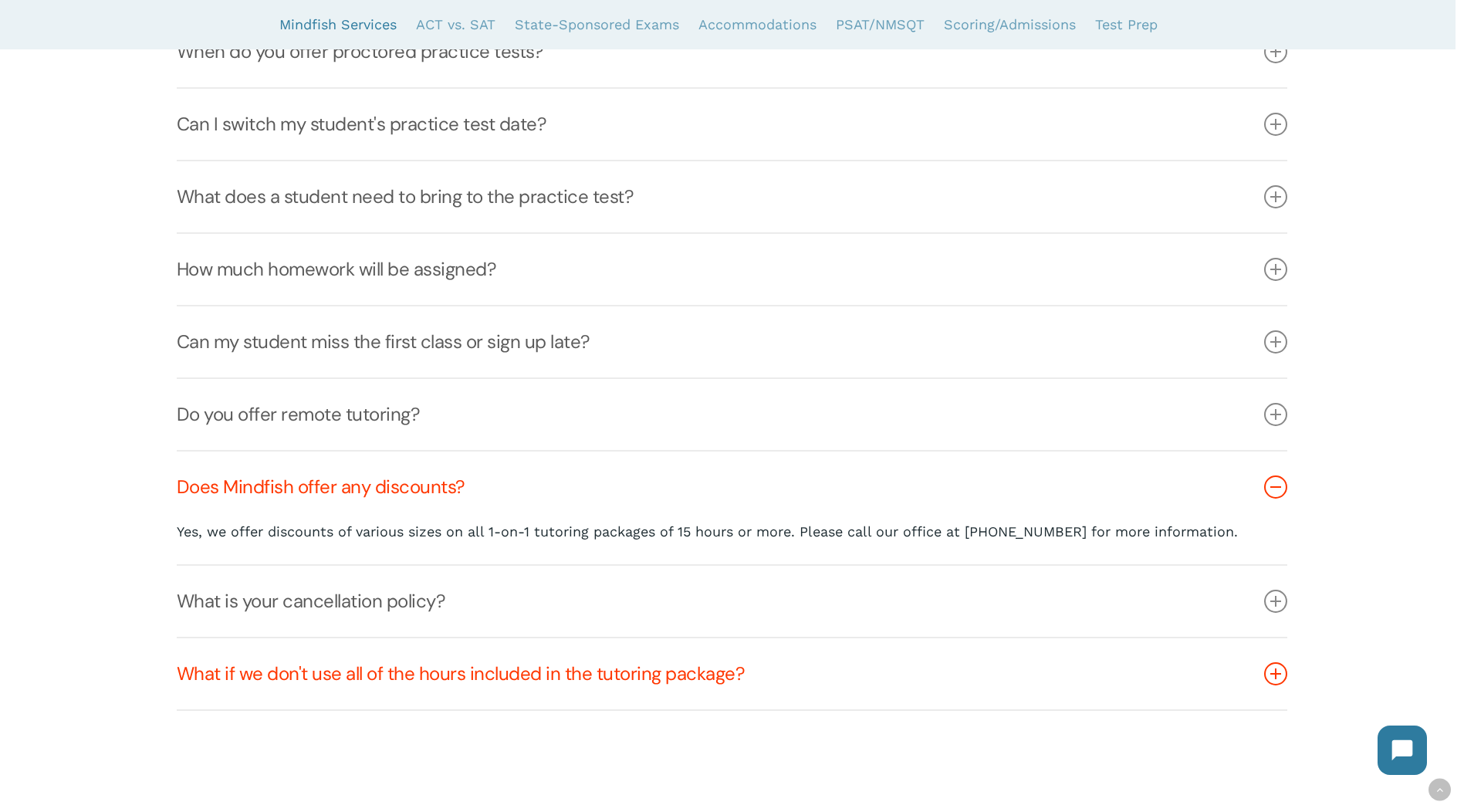
click at [655, 688] on link "What if we don't use all of the hours included in the tutoring package?" at bounding box center [732, 674] width 1110 height 71
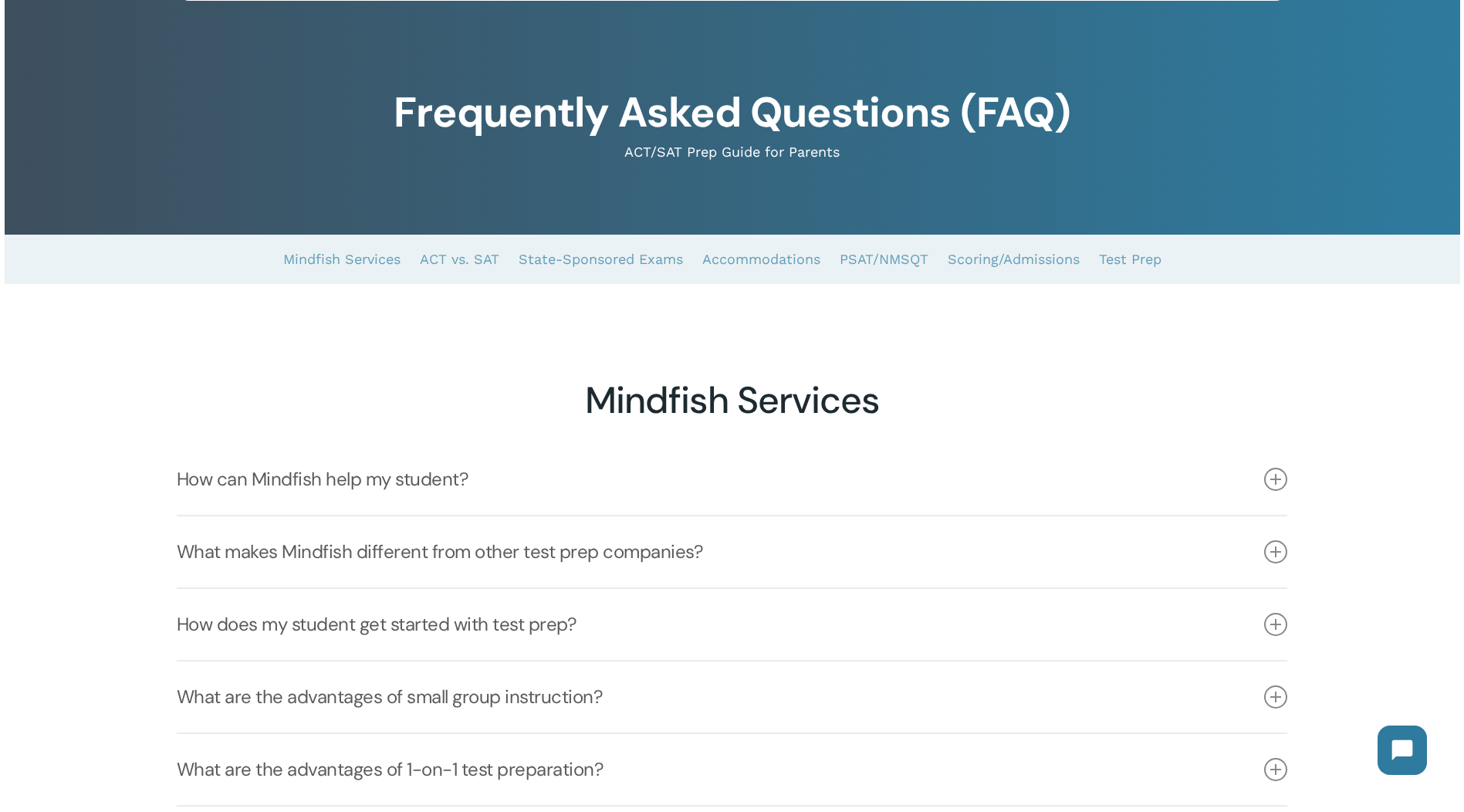
scroll to position [0, 0]
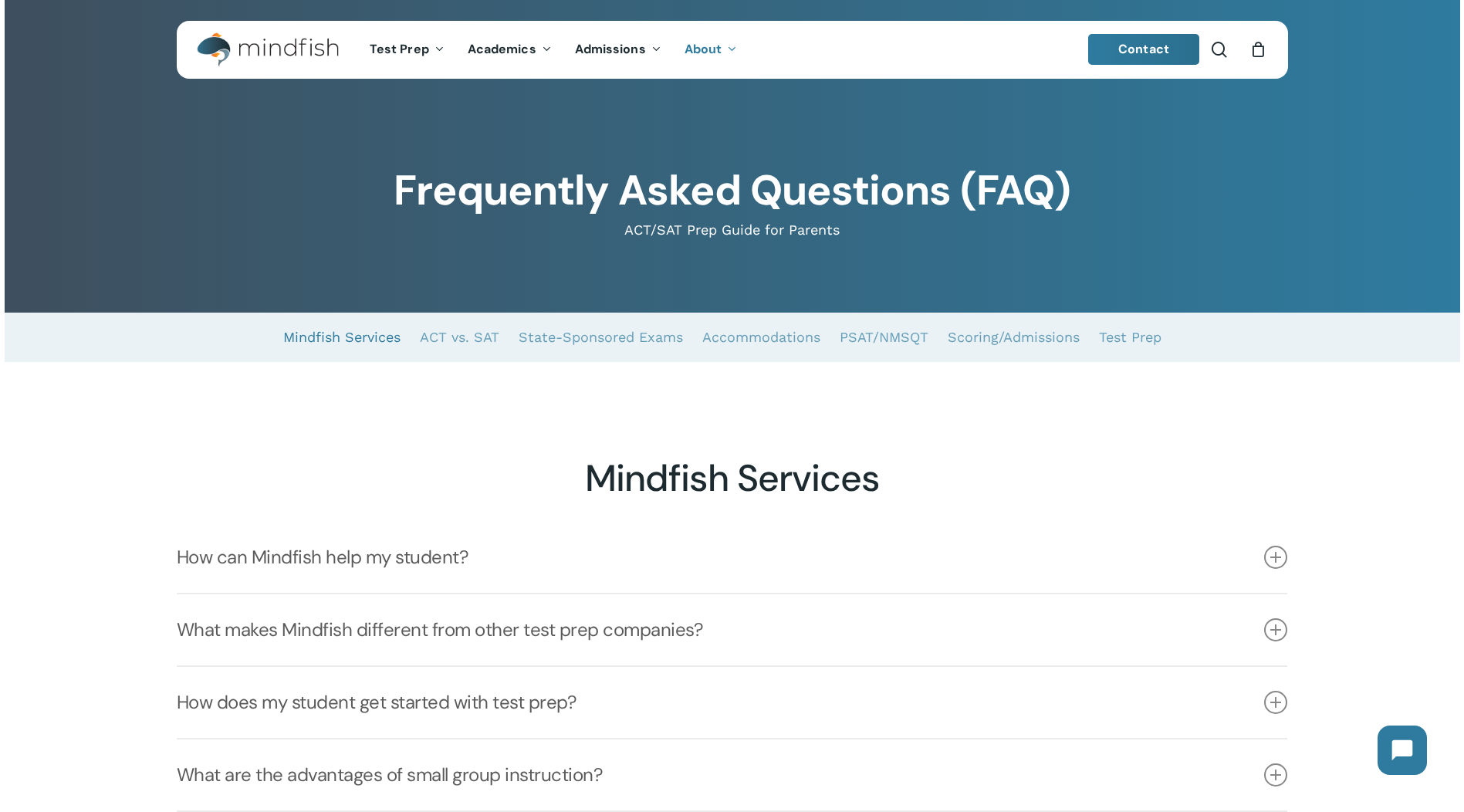
click at [382, 336] on link "Mindfish Services" at bounding box center [342, 338] width 118 height 50
